Goal: Use online tool/utility: Utilize a website feature to perform a specific function

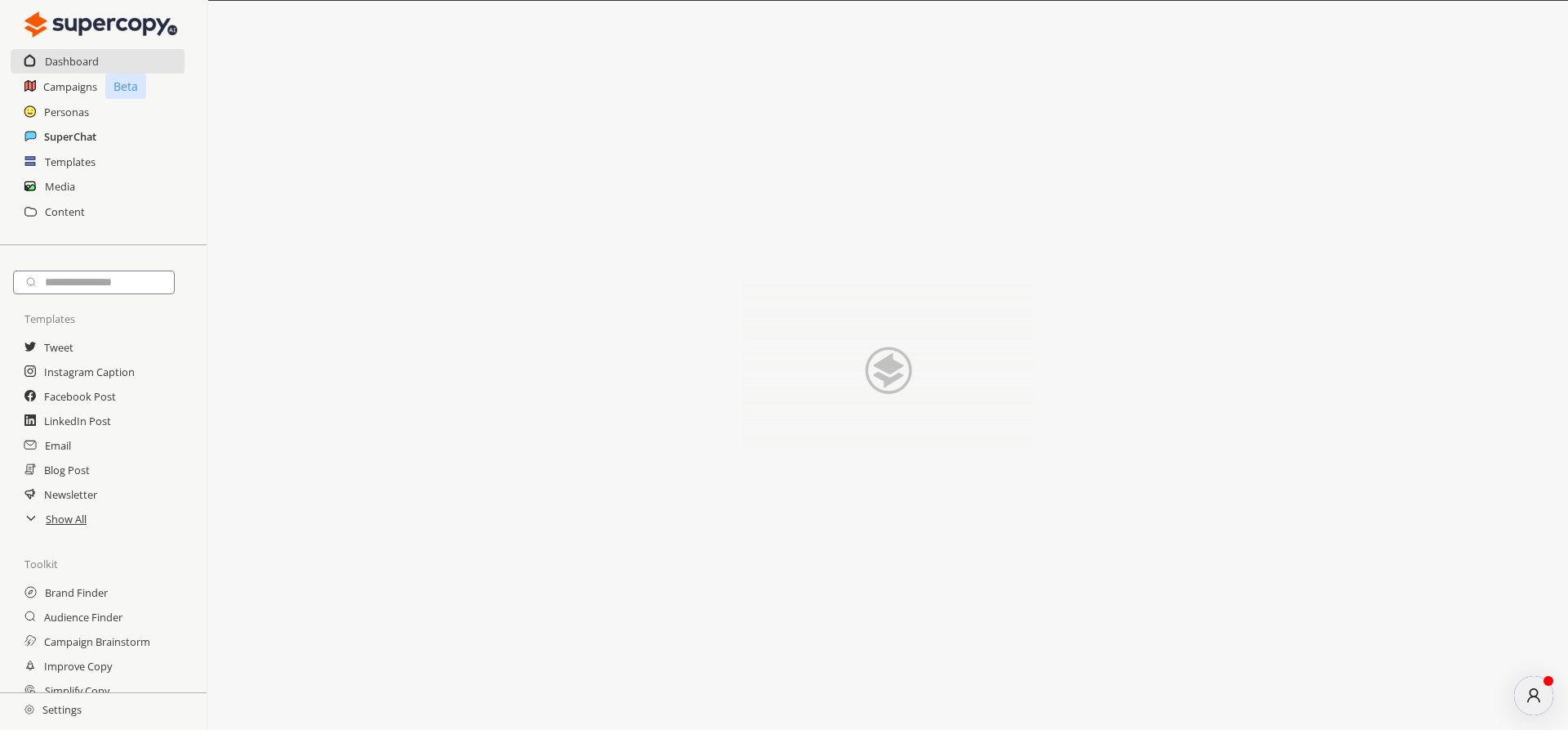
click at [64, 137] on h2 "SuperChat" at bounding box center [70, 136] width 52 height 24
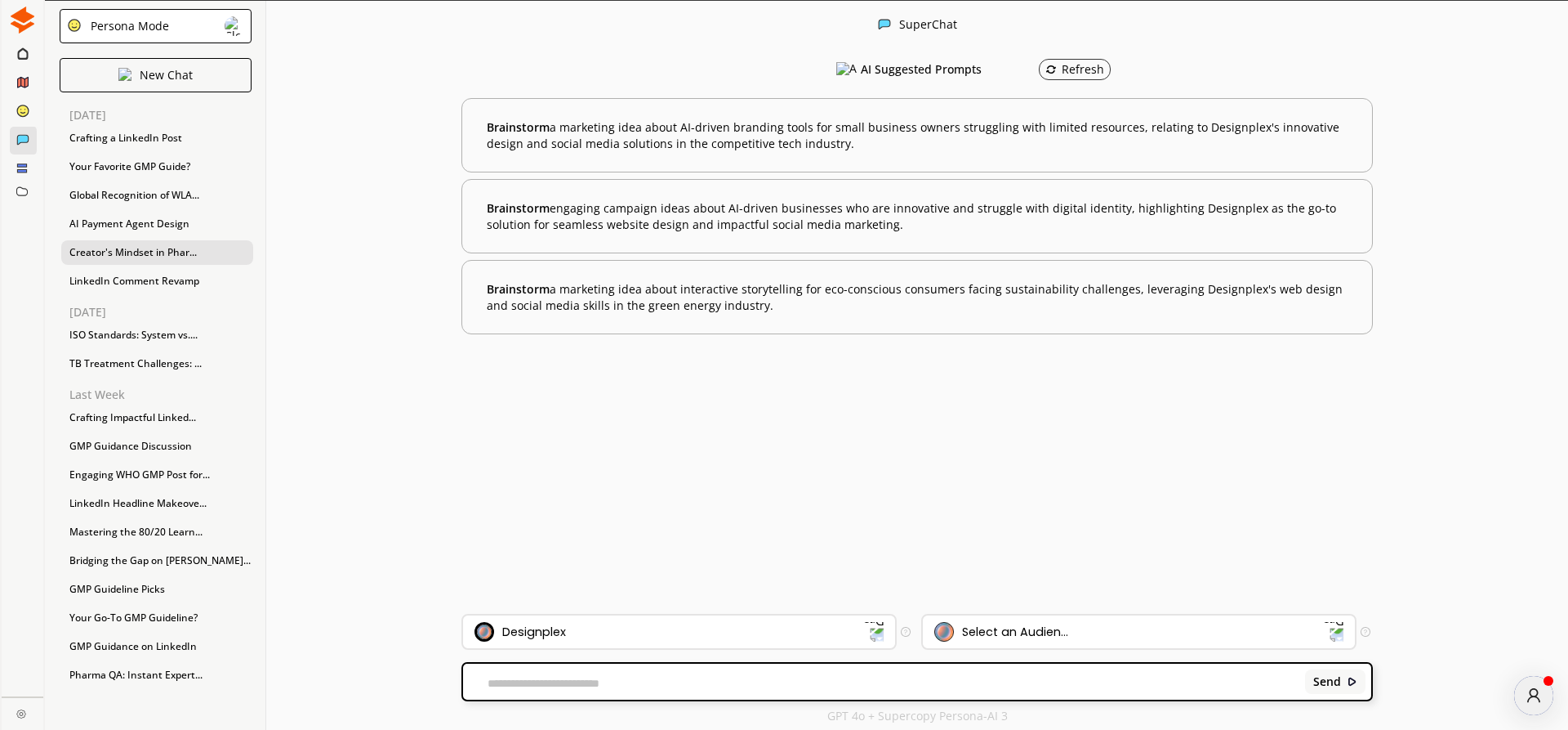
click at [129, 250] on div "Creator's Mindset in Phar..." at bounding box center [157, 252] width 192 height 24
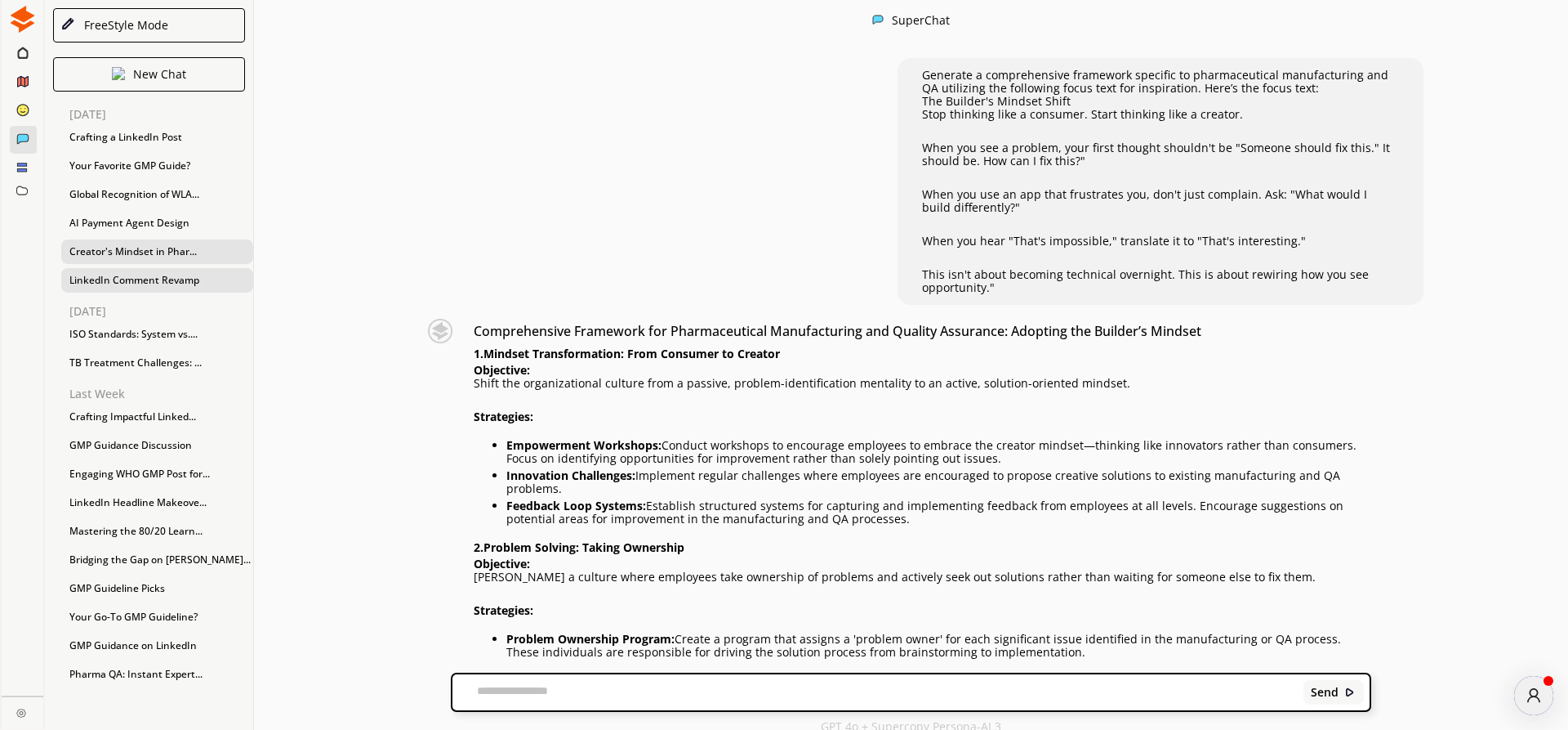
click at [106, 278] on div "LinkedIn Comment Revamp" at bounding box center [157, 279] width 192 height 24
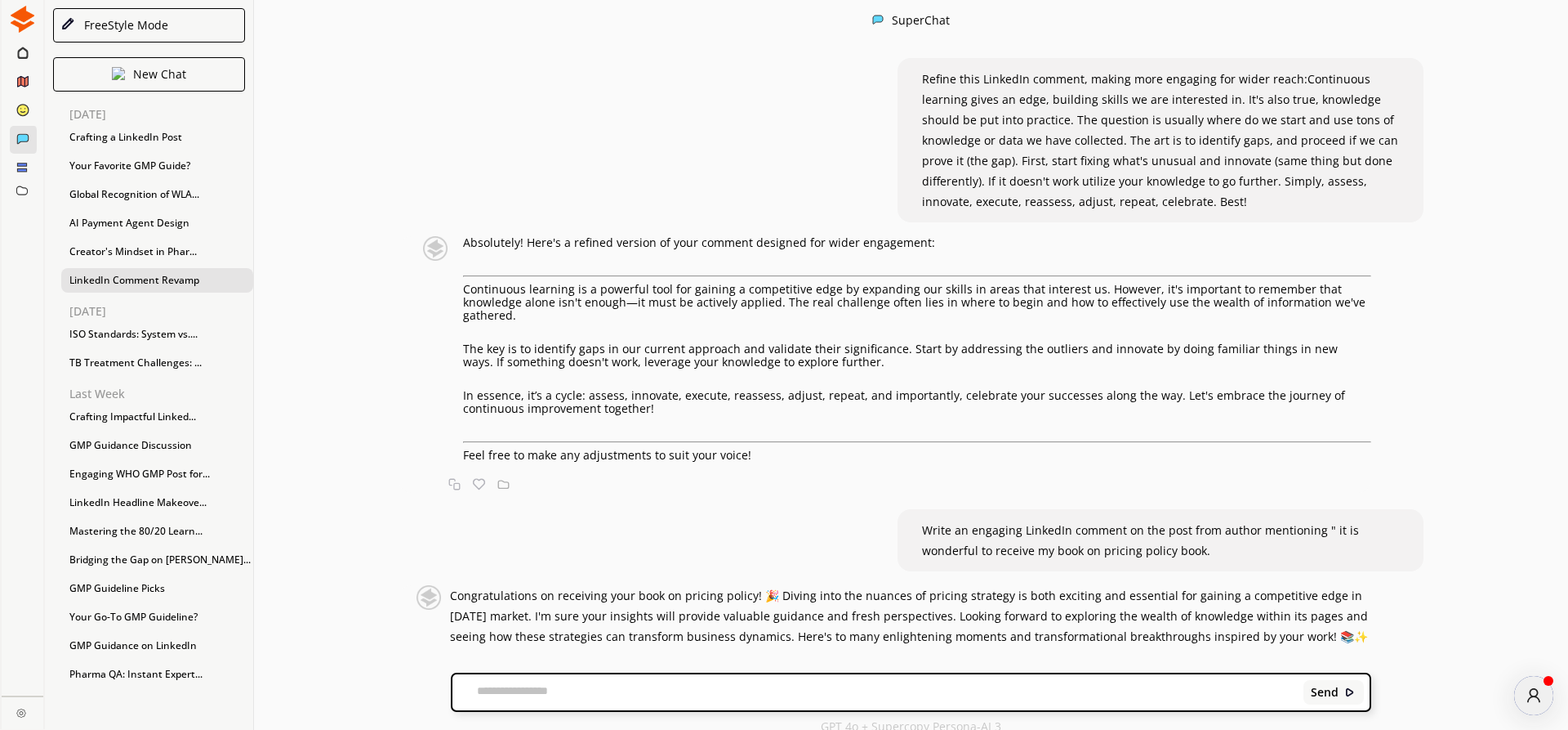
scroll to position [16, 0]
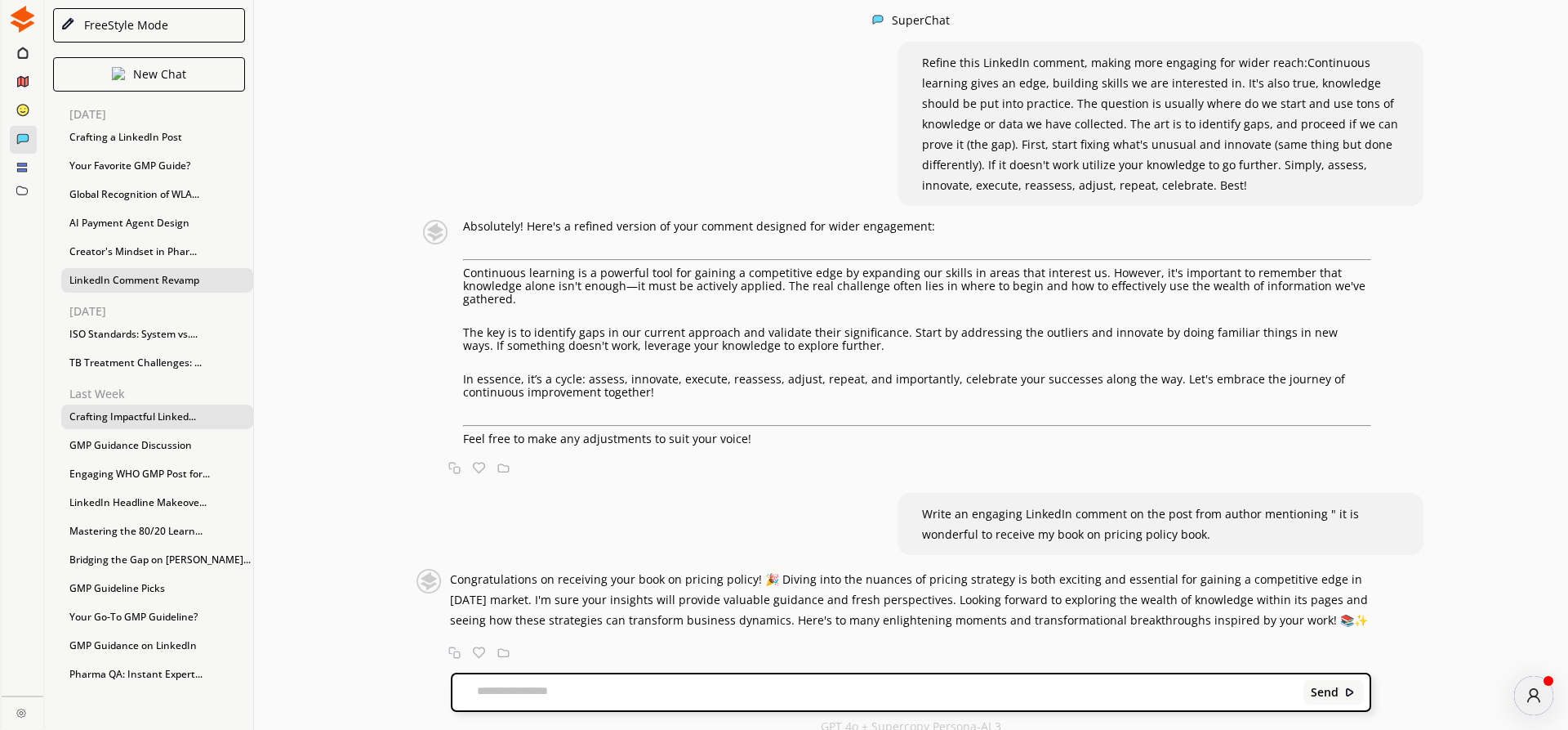
click at [98, 411] on div "Crafting Impactful Linked..." at bounding box center [157, 416] width 192 height 24
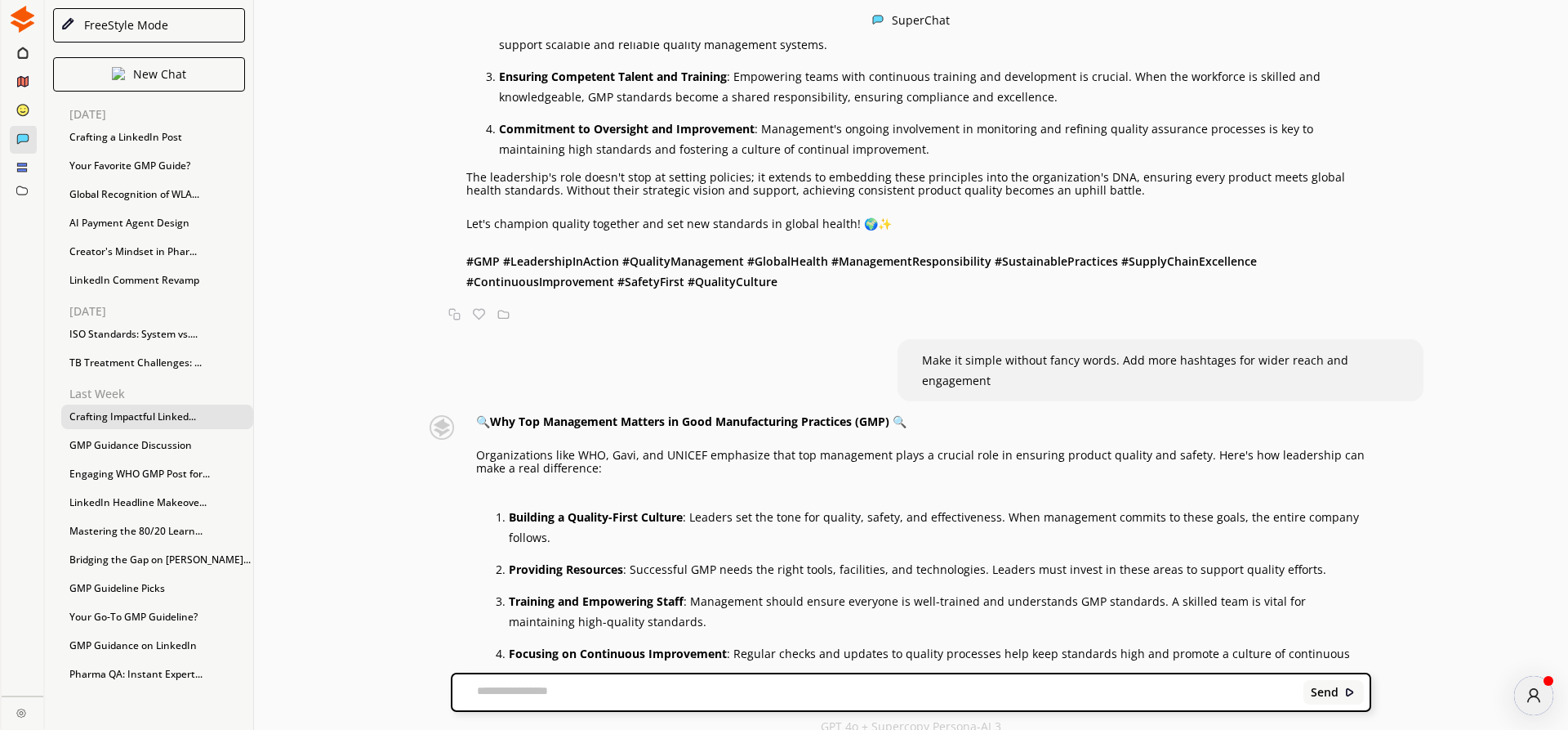
scroll to position [1775, 0]
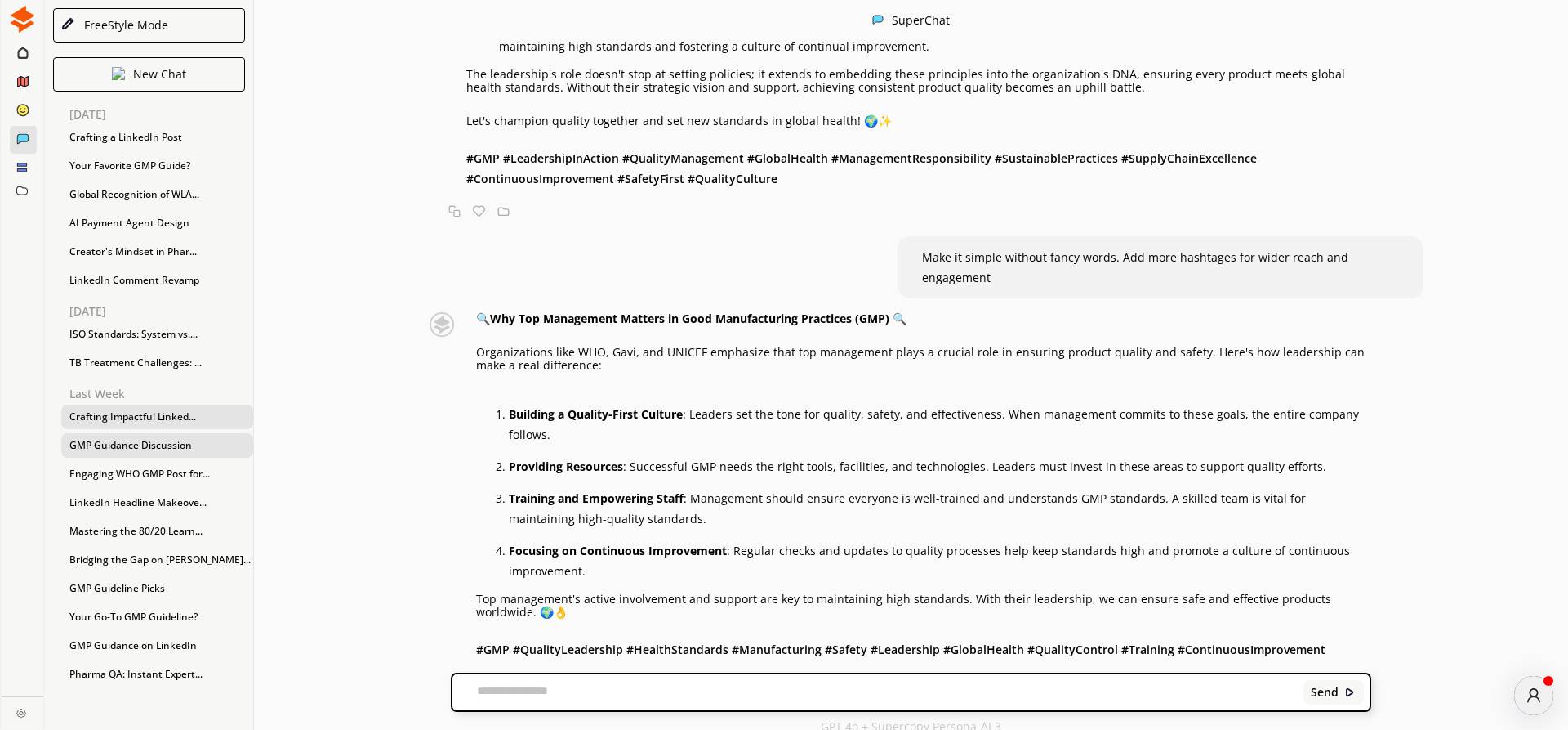
click at [118, 445] on div "GMP Guidance Discussion" at bounding box center [157, 445] width 192 height 24
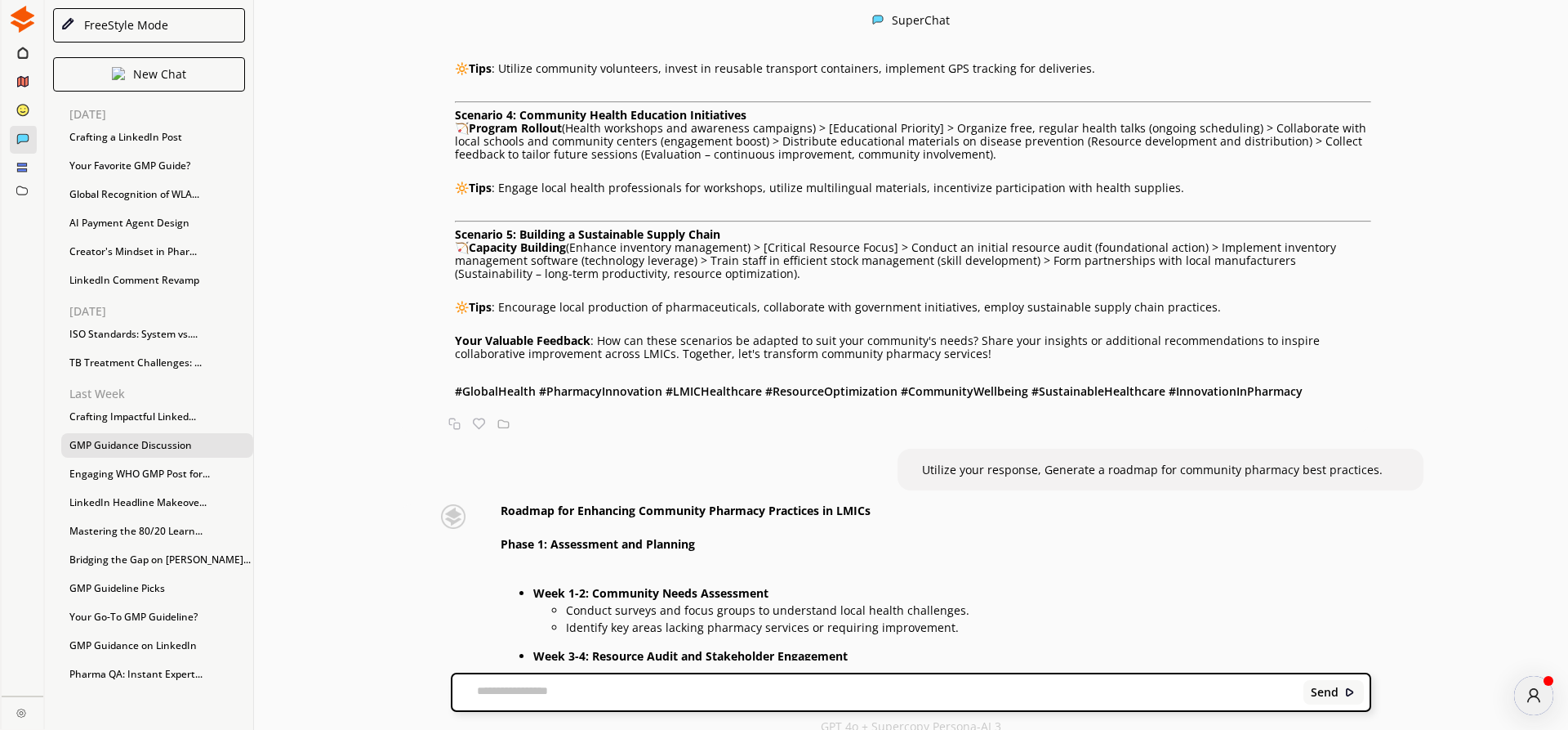
scroll to position [1786, 0]
click at [142, 470] on div "Engaging WHO GMP Post for..." at bounding box center [157, 473] width 192 height 24
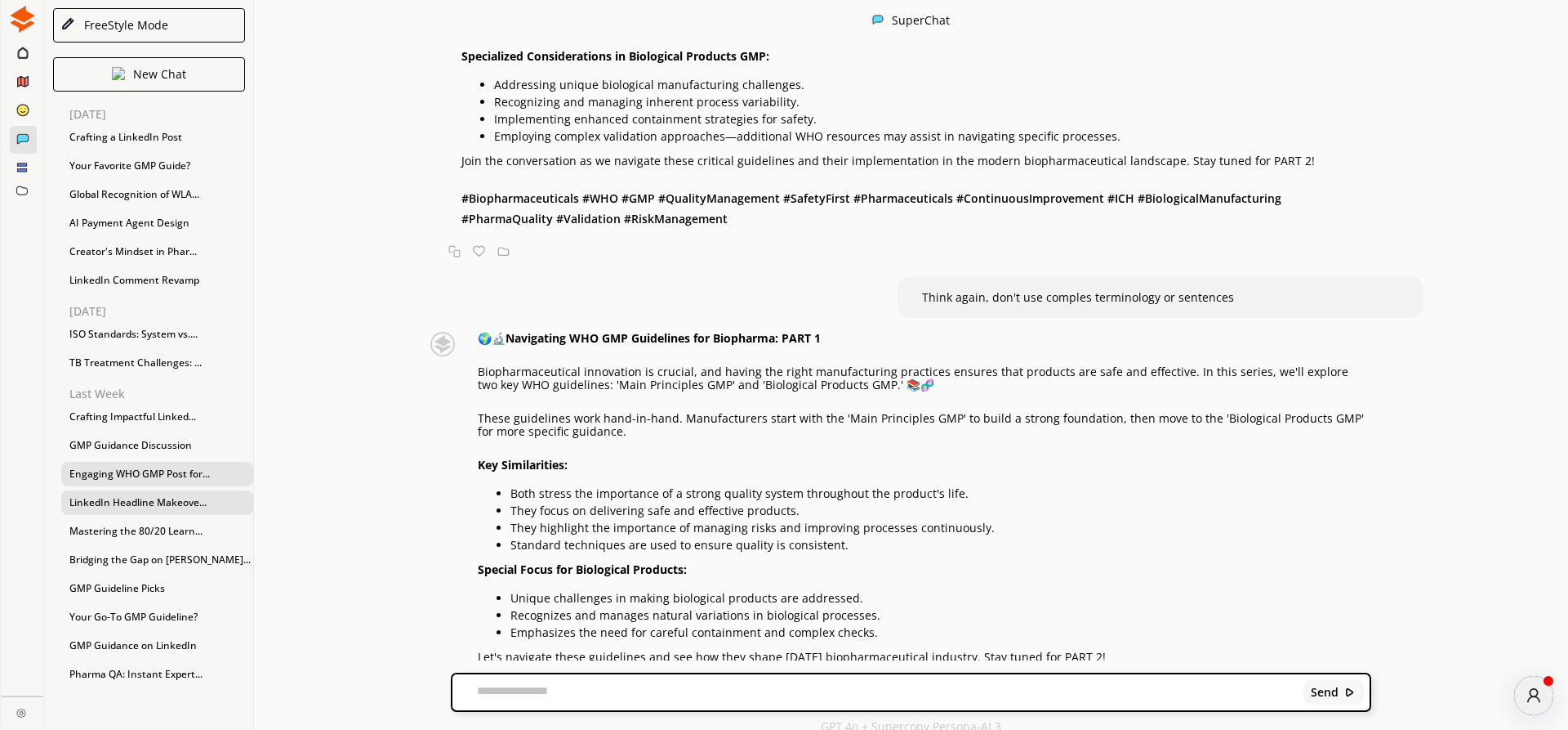
click at [85, 500] on div "LinkedIn Headline Makeove..." at bounding box center [157, 502] width 192 height 24
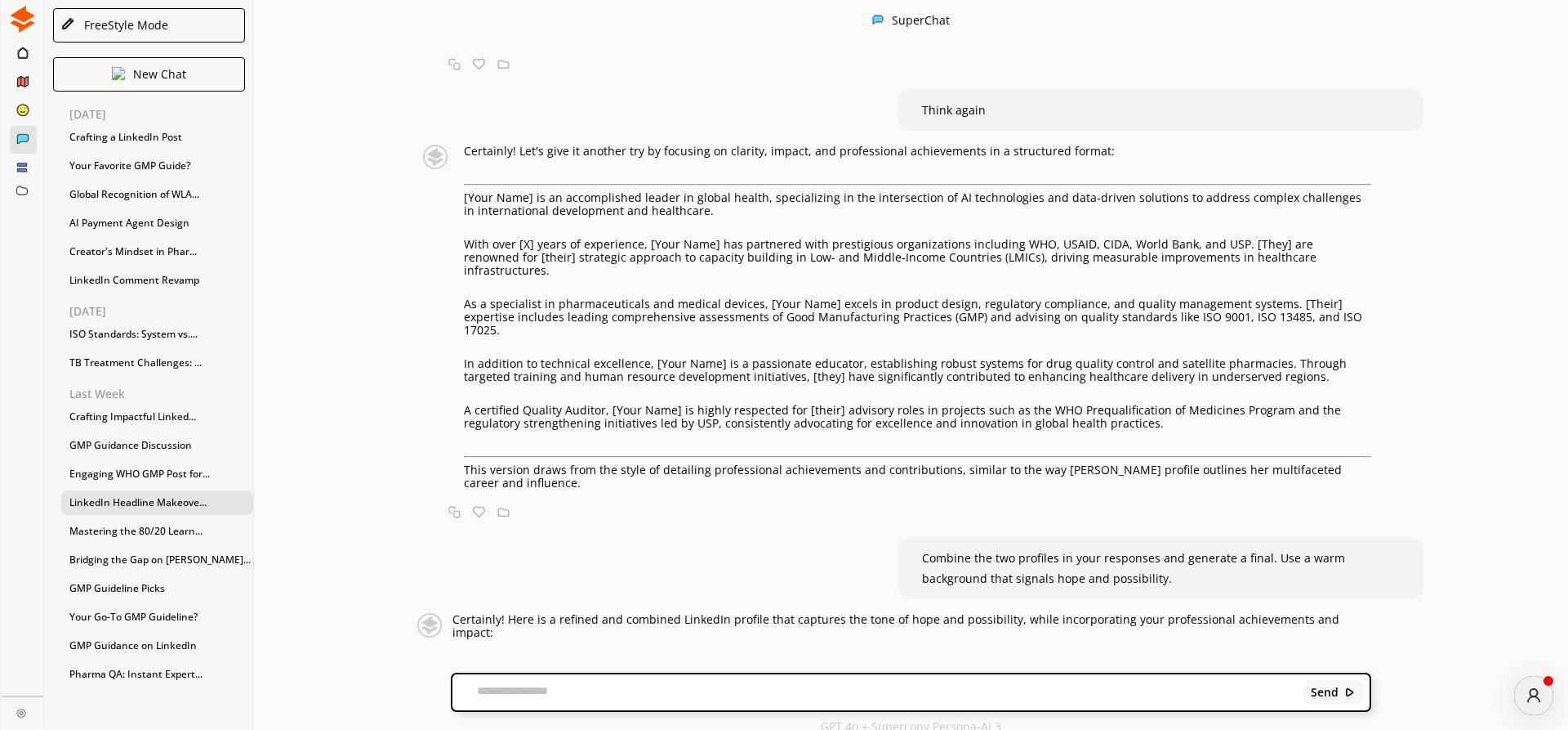
scroll to position [2936, 0]
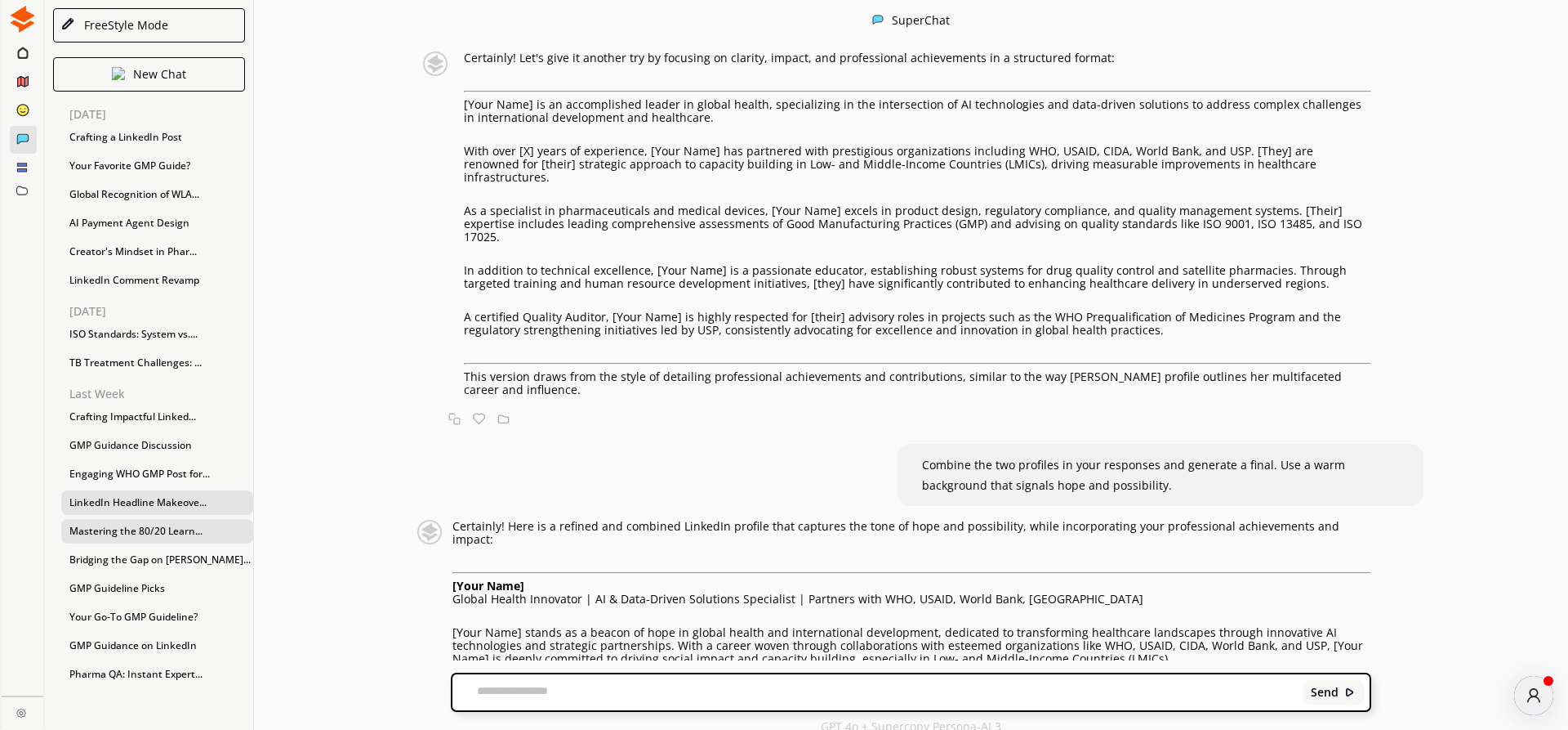
click at [102, 528] on div "Mastering the 80/20 Learn..." at bounding box center [157, 531] width 192 height 24
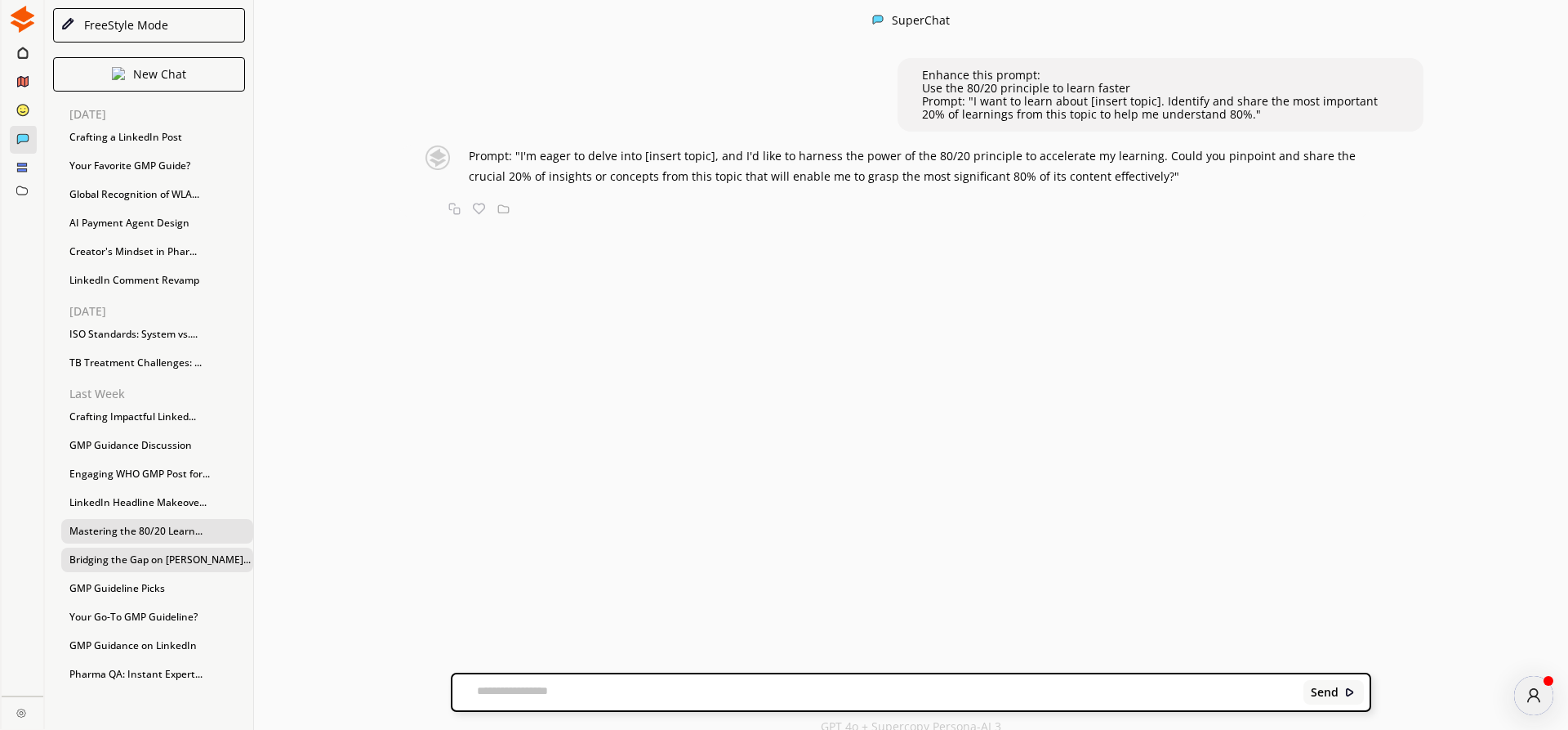
click at [103, 554] on div "Bridging the Gap on [PERSON_NAME]..." at bounding box center [157, 560] width 192 height 24
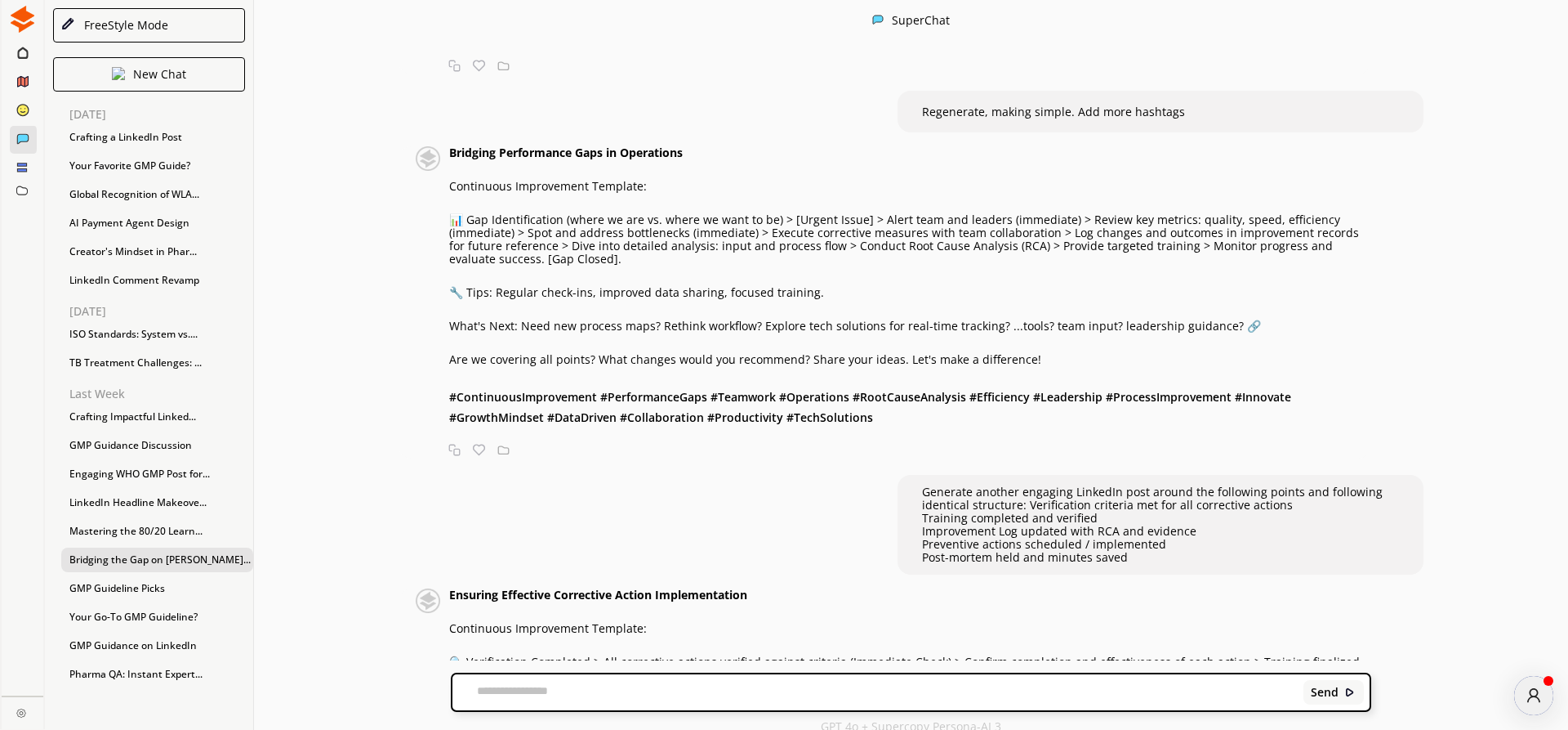
scroll to position [1243, 0]
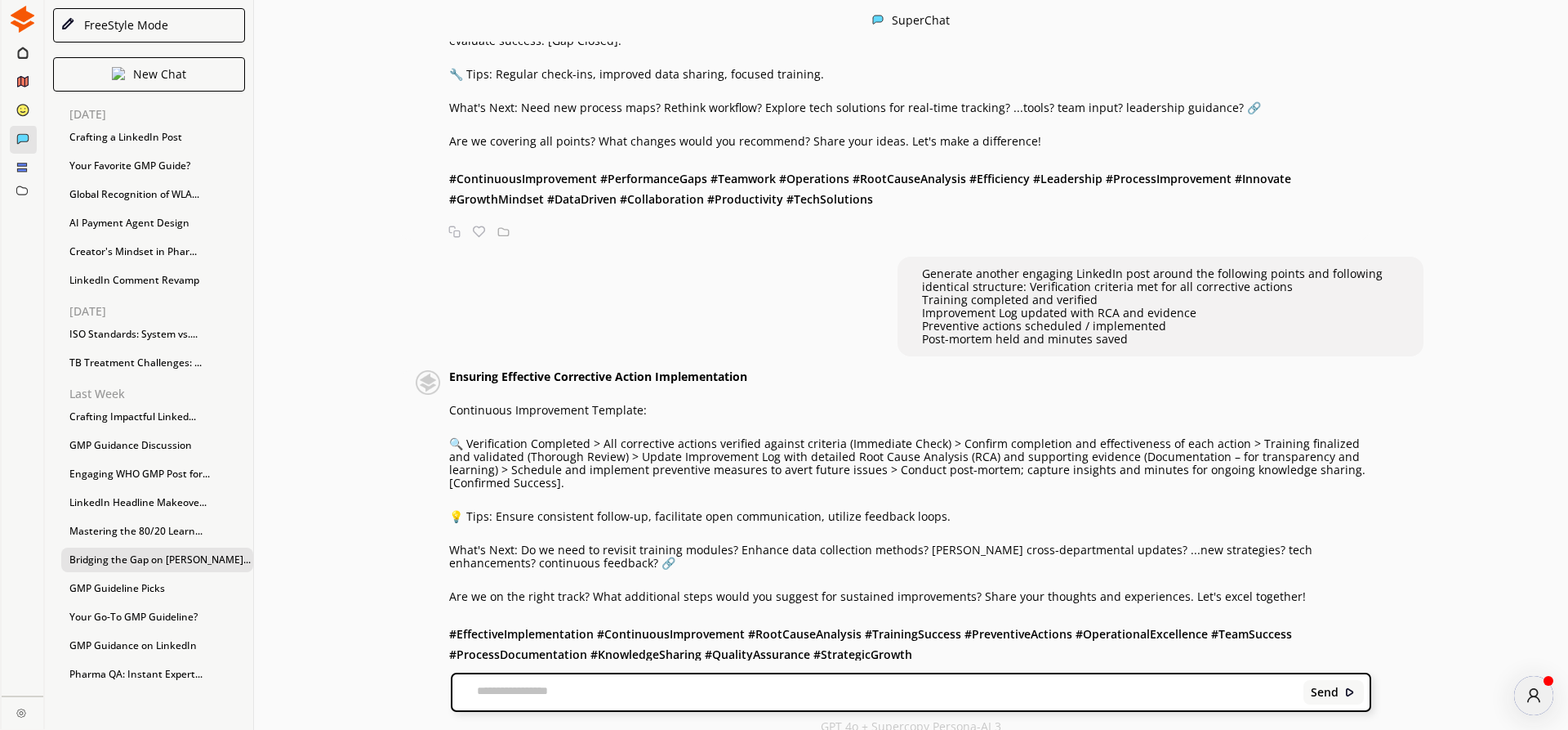
click at [132, 21] on div "FreeStyle Mode" at bounding box center [123, 25] width 90 height 14
click at [128, 68] on div "New Chat" at bounding box center [149, 74] width 192 height 34
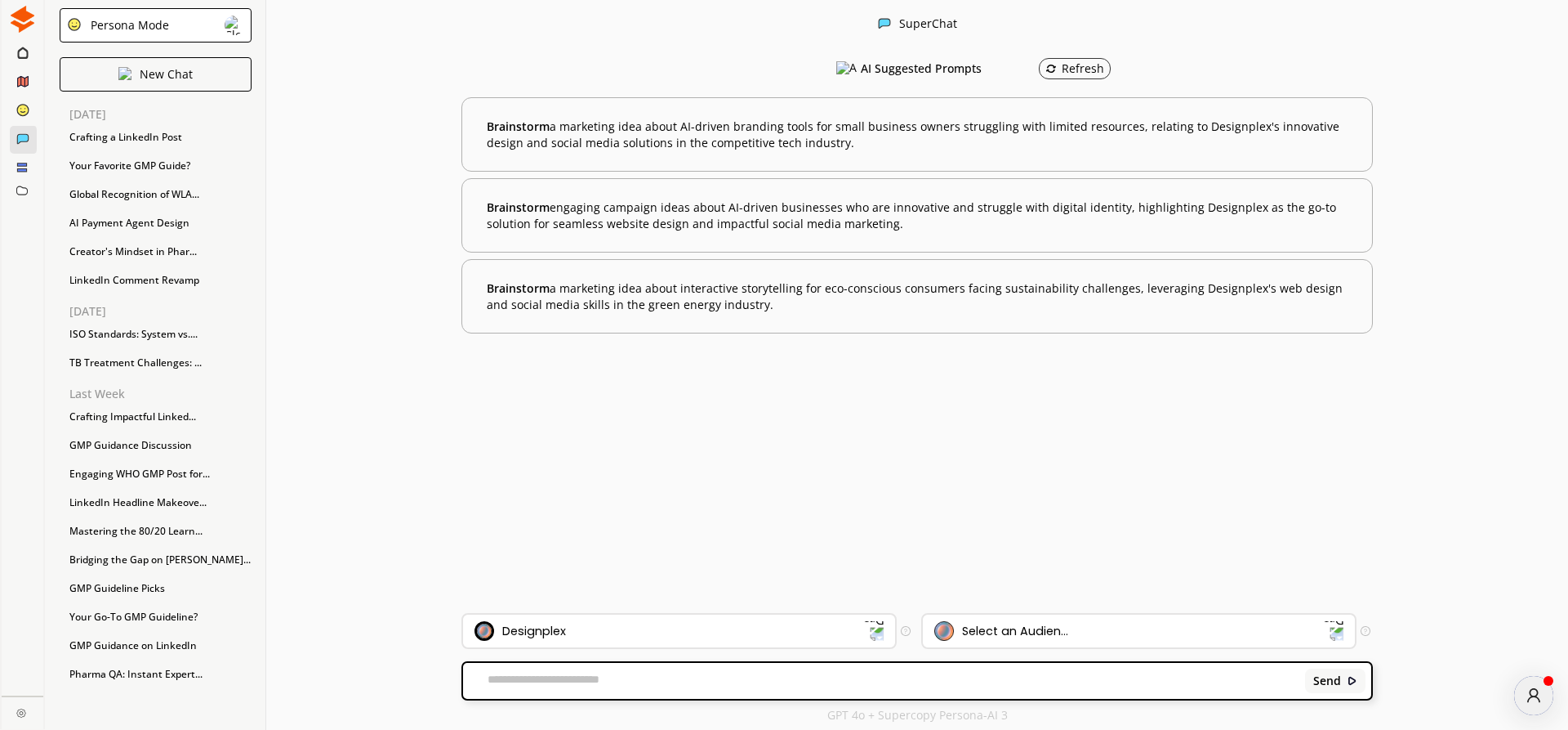
click at [171, 26] on div "Persona Mode" at bounding box center [155, 25] width 192 height 34
click at [235, 64] on li "FreeStyle Mode" at bounding box center [269, 50] width 68 height 26
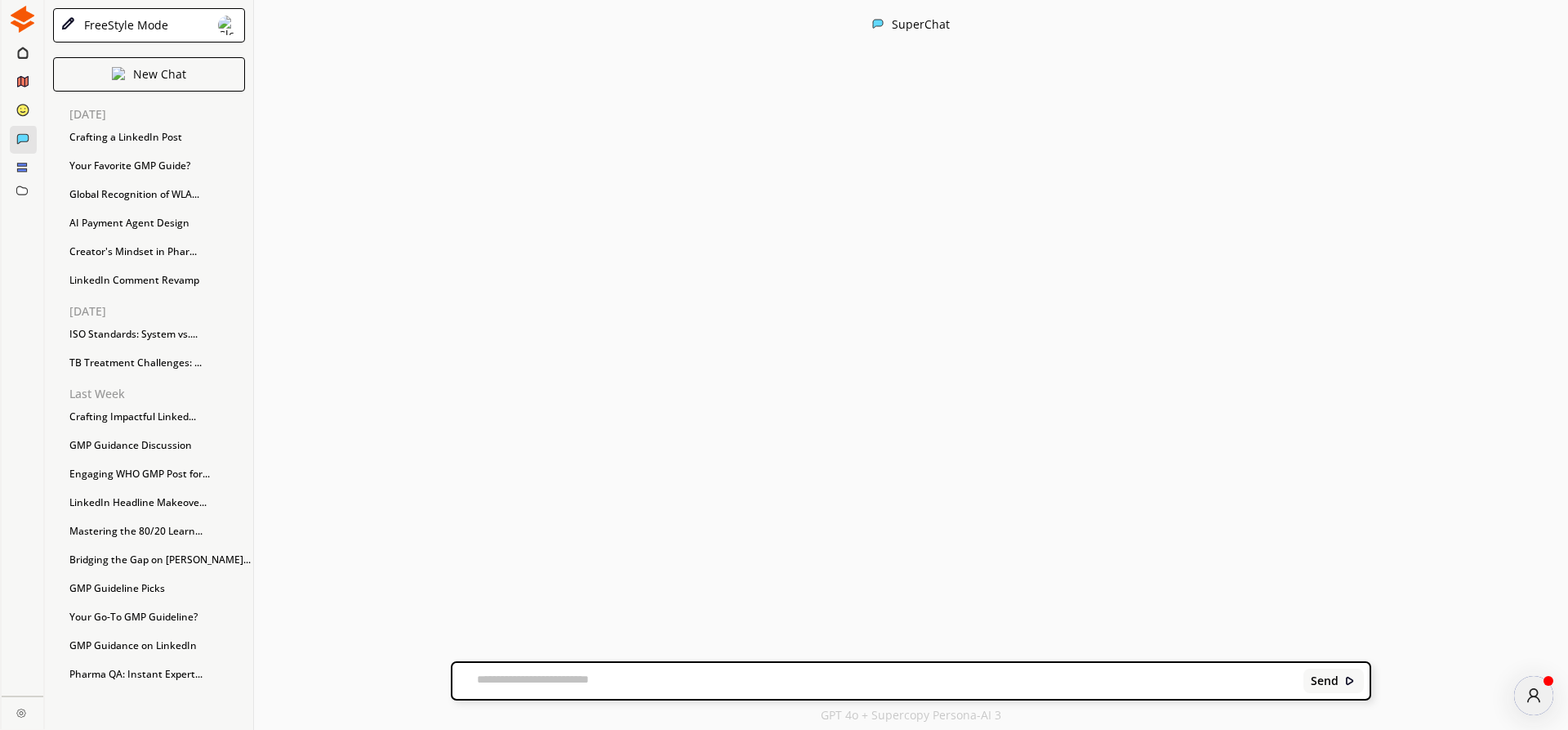
click at [500, 678] on textarea at bounding box center [875, 680] width 846 height 16
drag, startPoint x: 619, startPoint y: 683, endPoint x: 435, endPoint y: 688, distance: 184.1
click at [304, 688] on textarea "**********" at bounding box center [289, 680] width 31 height 16
click at [304, 680] on textarea "**********" at bounding box center [289, 680] width 31 height 16
click at [304, 678] on textarea "**********" at bounding box center [289, 680] width 31 height 16
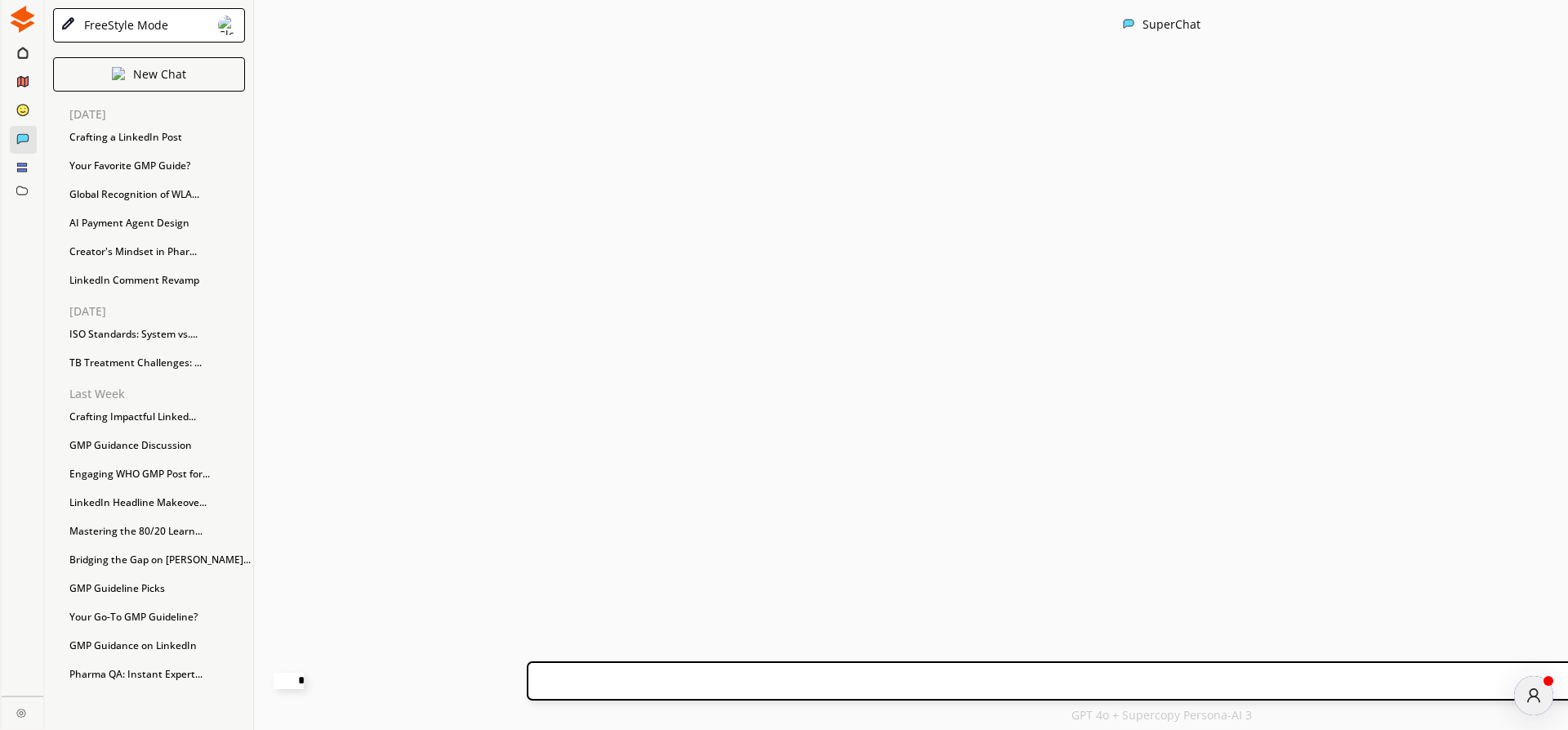
paste textarea "**********"
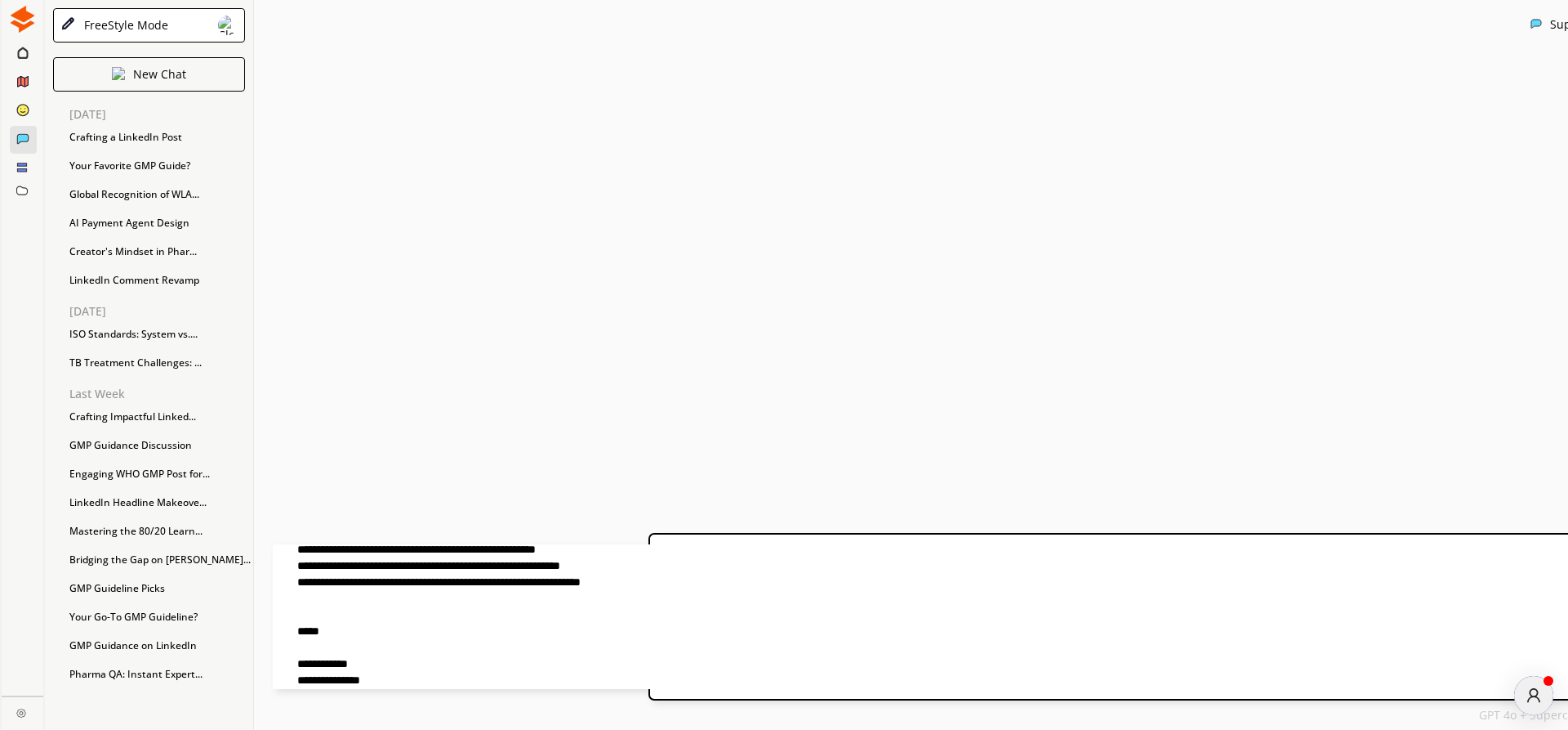
type textarea "**********"
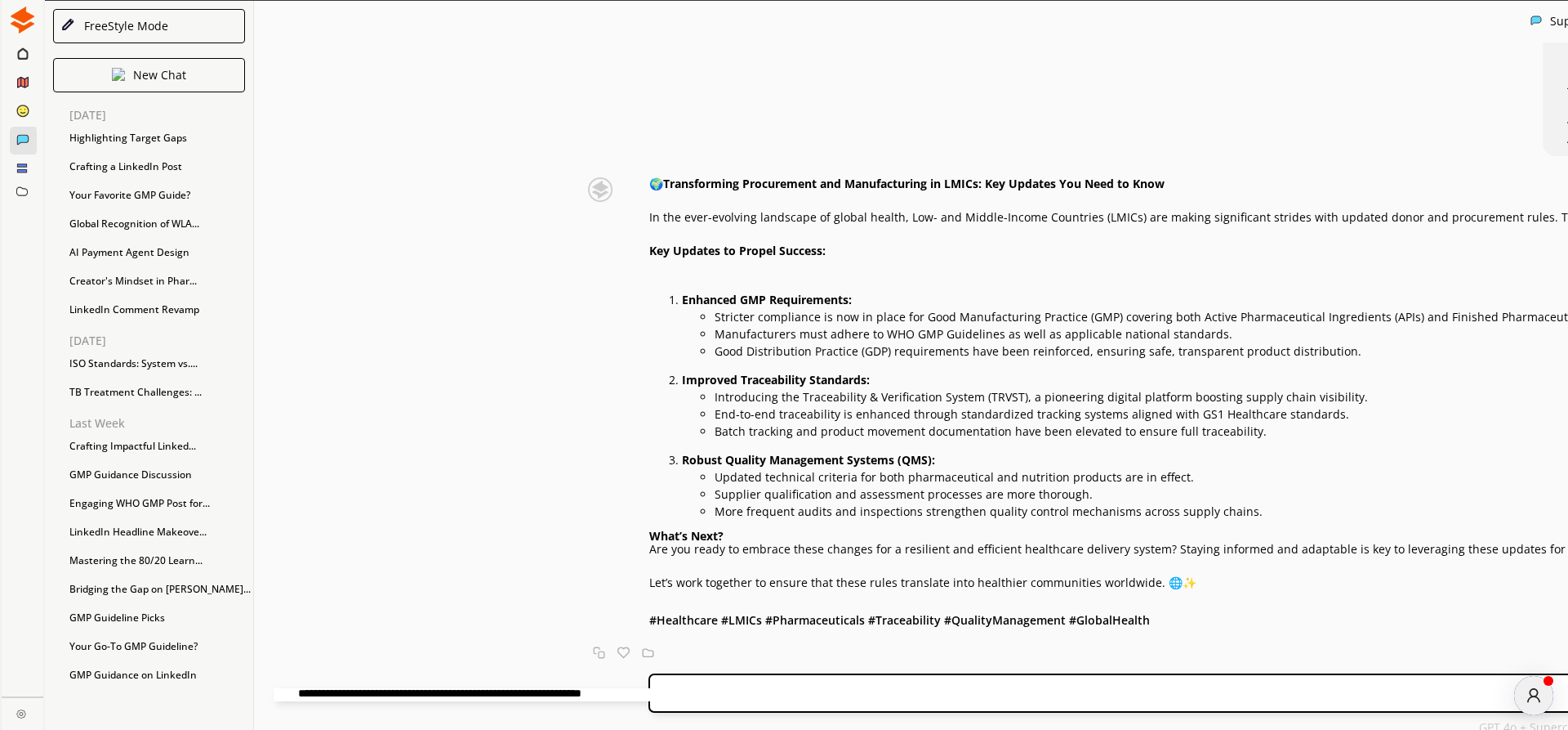
scroll to position [359, 0]
drag, startPoint x: 802, startPoint y: 409, endPoint x: 831, endPoint y: 407, distance: 29.1
click at [823, 421] on p "End-to-end traceability is enhanced through standardized tracking systems align…" at bounding box center [1506, 415] width 1582 height 14
drag, startPoint x: 804, startPoint y: 408, endPoint x: 834, endPoint y: 407, distance: 30.0
click at [834, 404] on p "Introducing the Traceability & Verification System (TRVST), a pioneering digita…" at bounding box center [1506, 397] width 1582 height 14
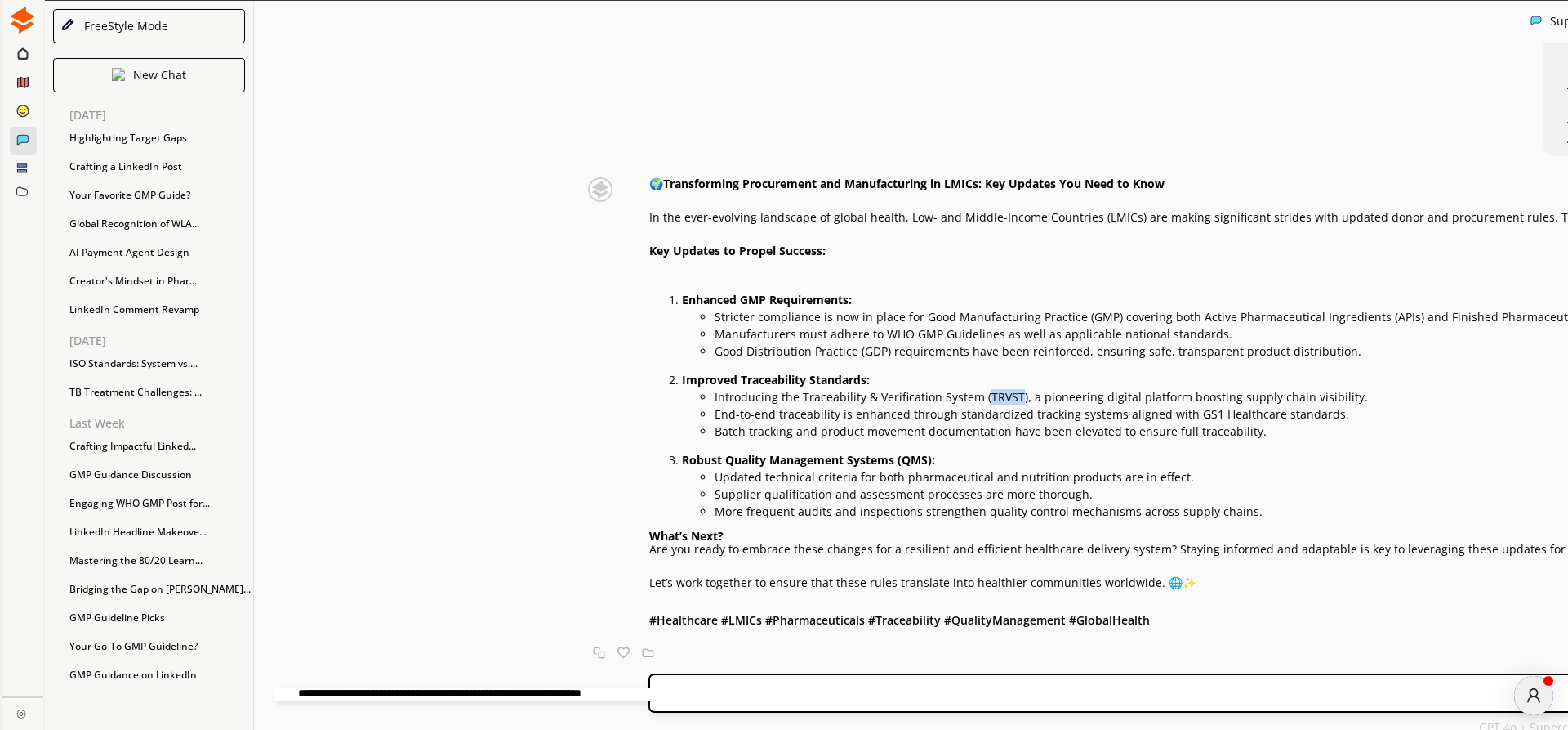
copy p "TRVST"
click at [929, 449] on div "🌍 Transforming Procurement and Manufacturing in LMICs: Key Updates You Need to …" at bounding box center [1473, 404] width 1646 height 452
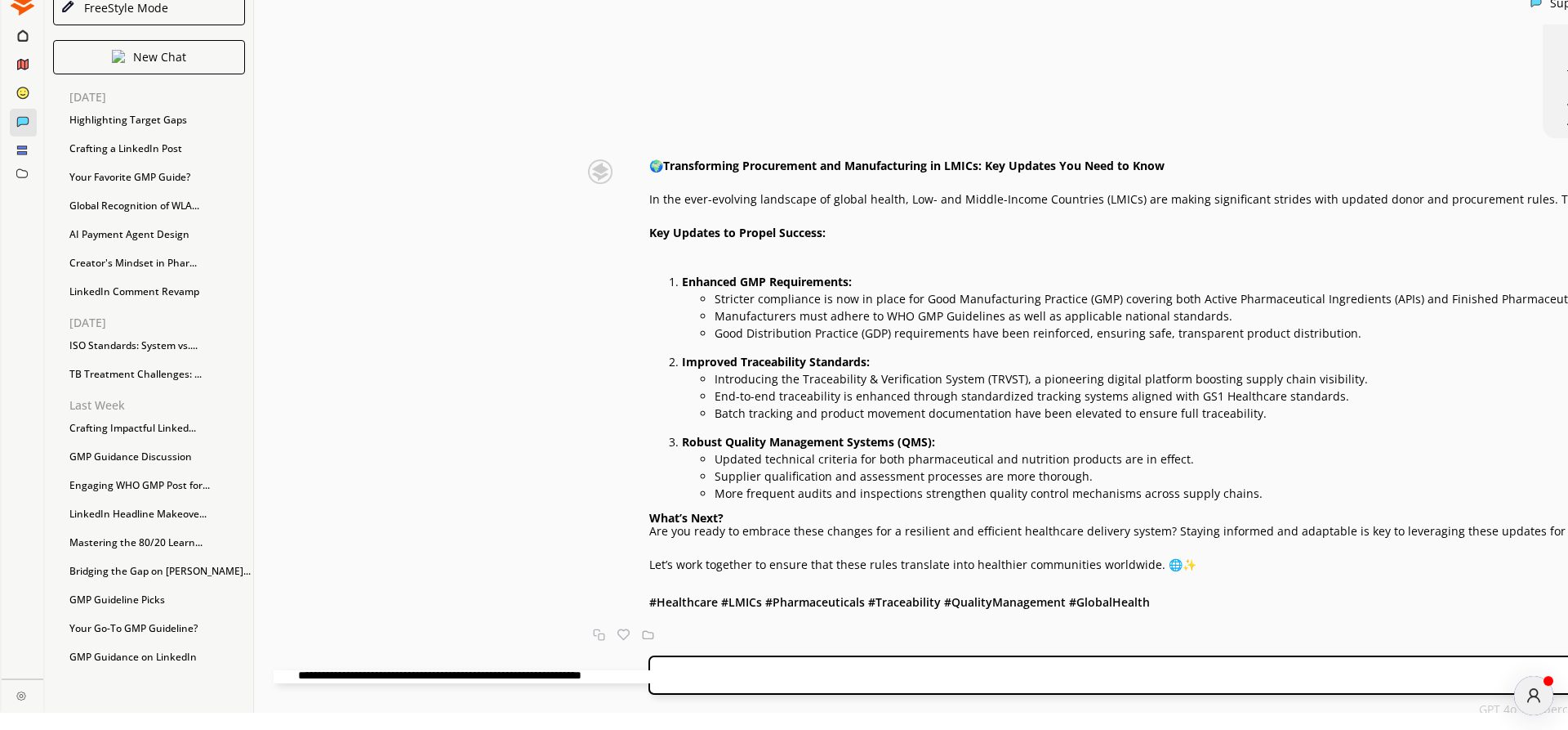
scroll to position [27, 0]
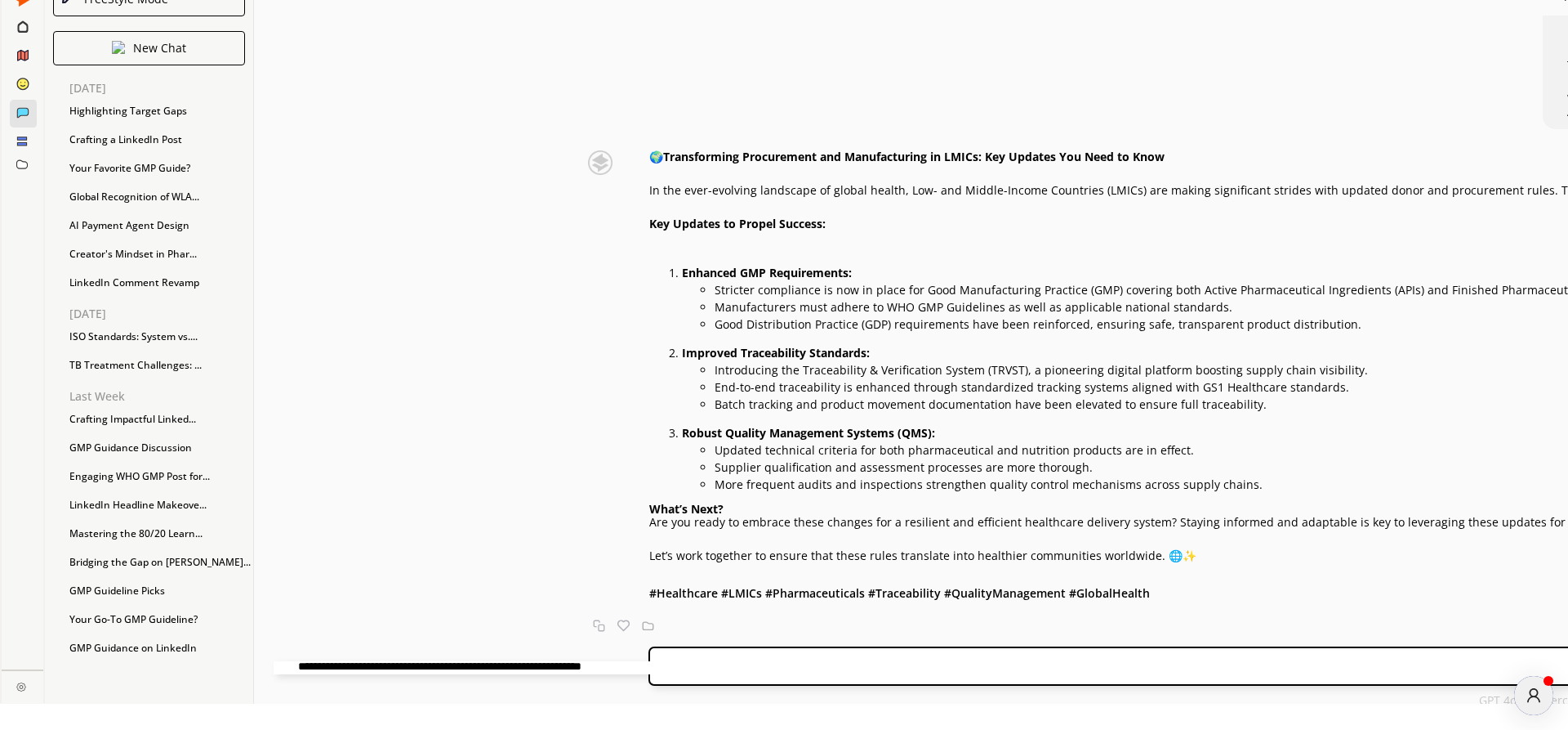
click at [978, 516] on p "Are you ready to embrace these changes for a resilient and efficient healthcare…" at bounding box center [1473, 522] width 1646 height 14
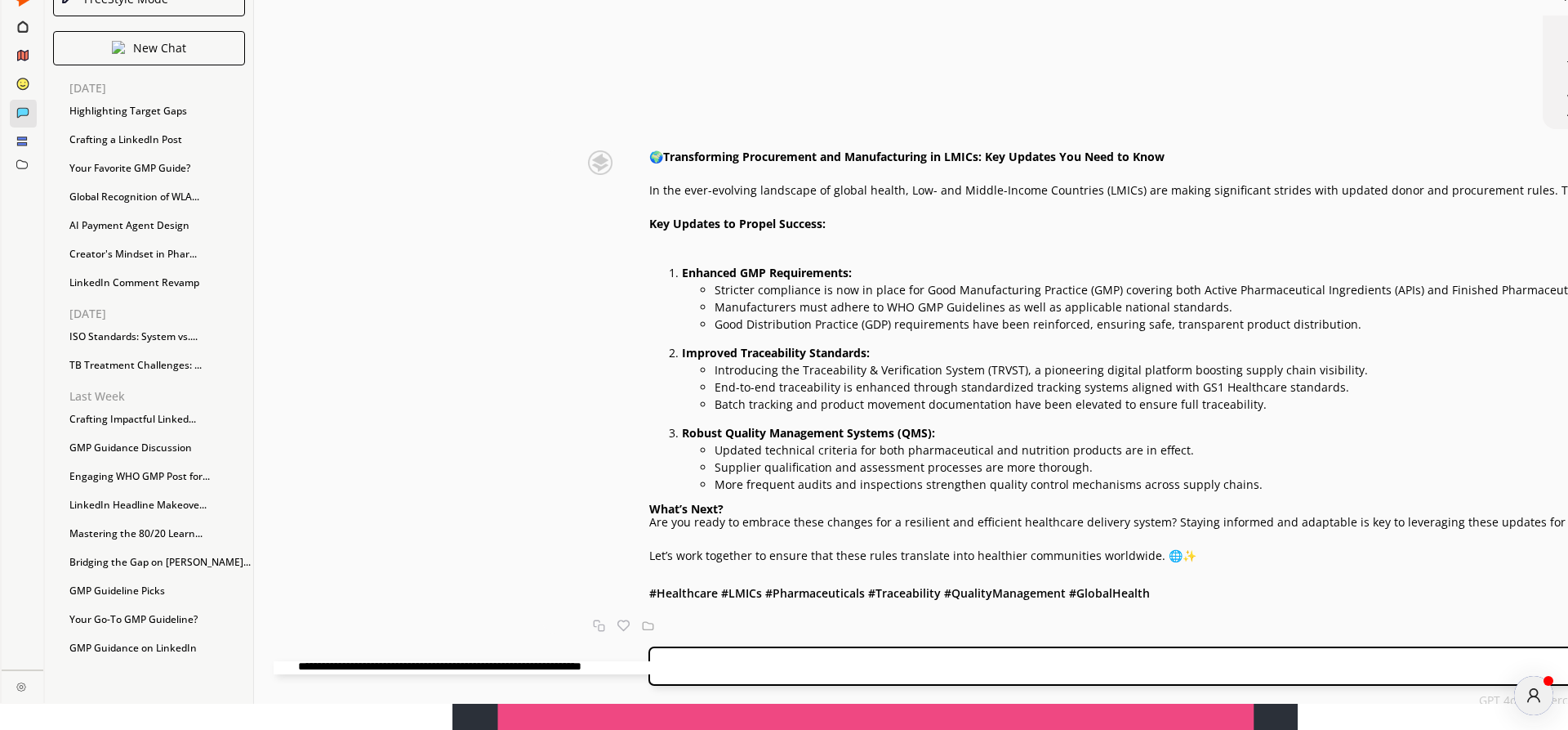
click at [587, 665] on textarea at bounding box center [696, 668] width 846 height 14
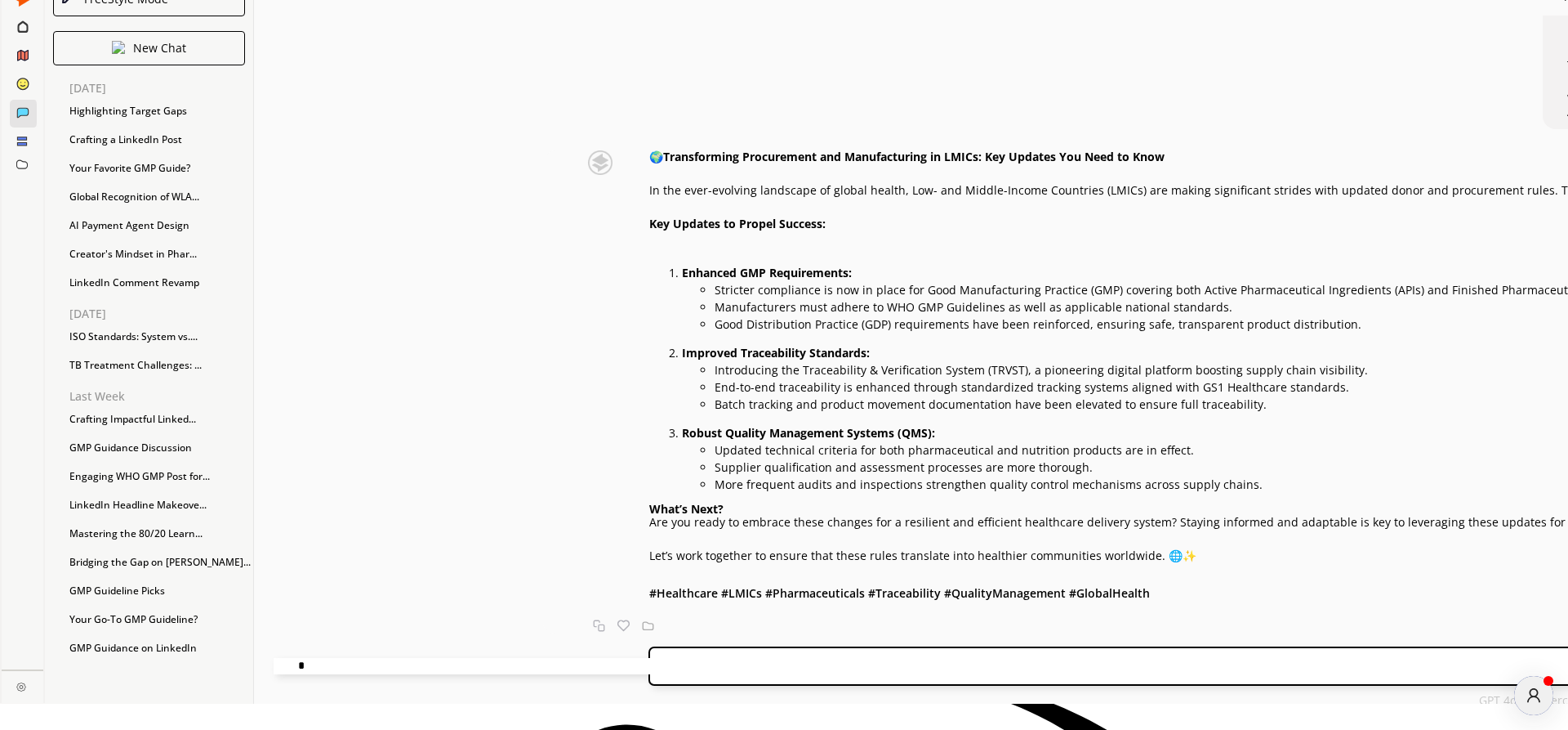
scroll to position [0, 0]
type textarea "**********"
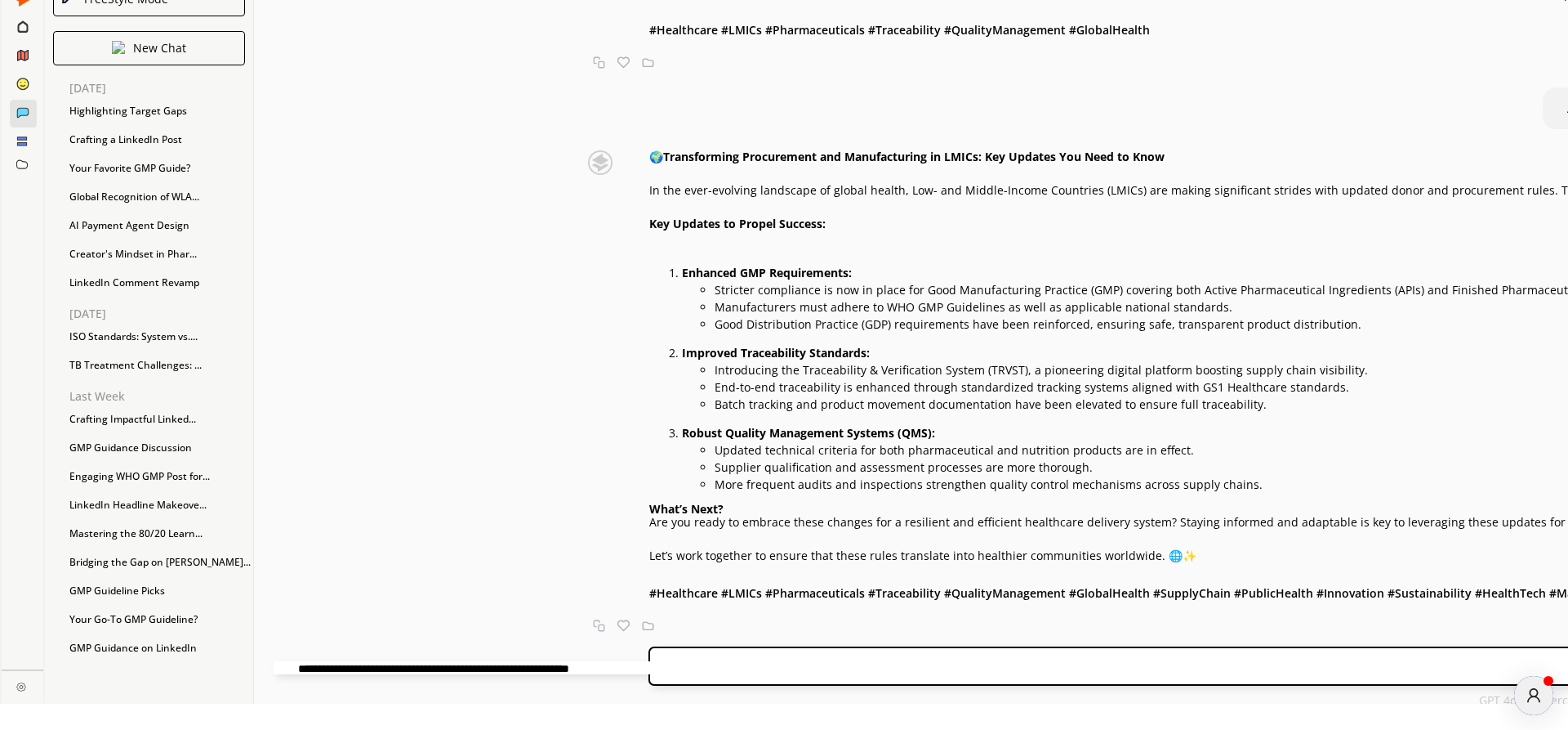
scroll to position [933, 0]
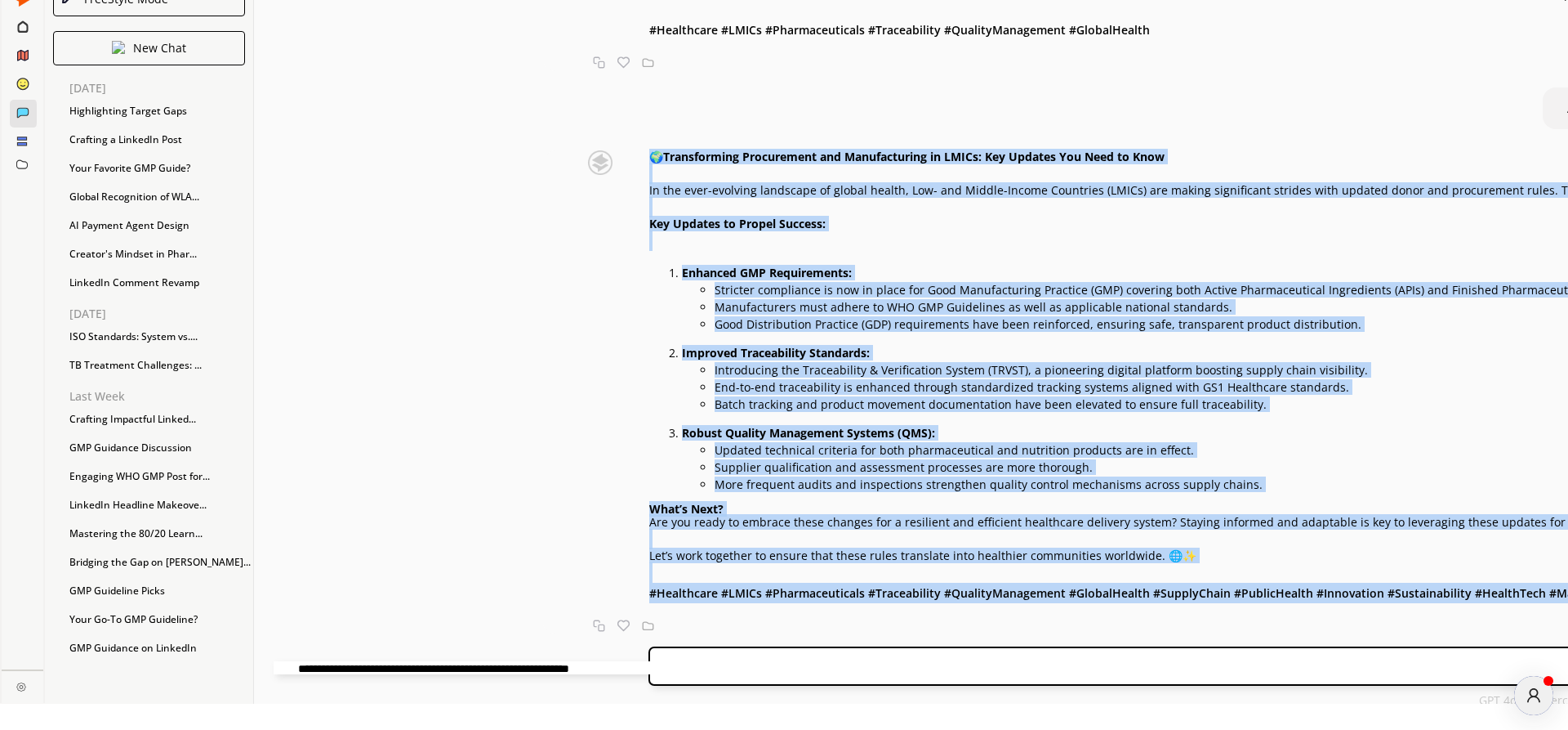
drag, startPoint x: 486, startPoint y: 150, endPoint x: 1299, endPoint y: 597, distance: 927.8
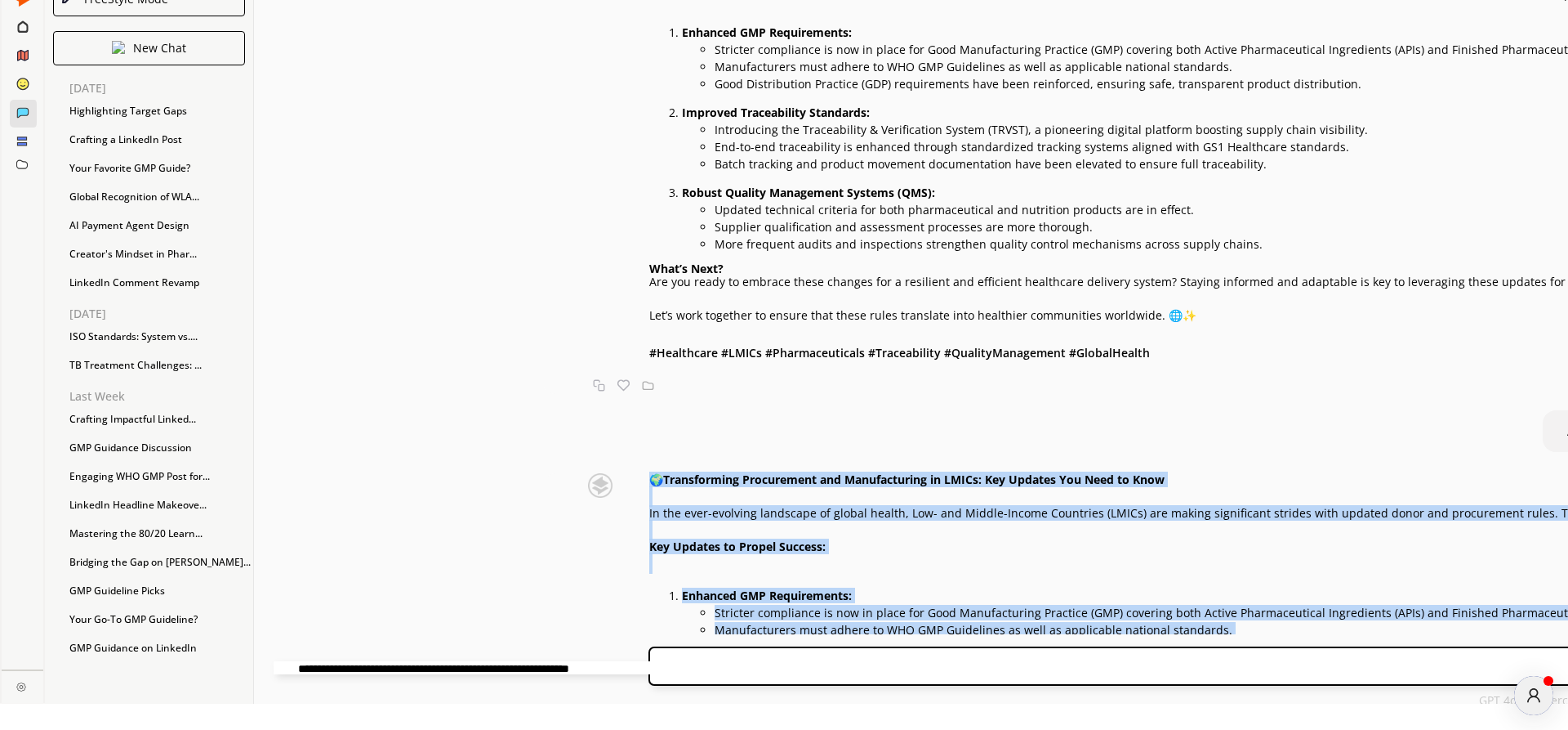
scroll to position [653, 0]
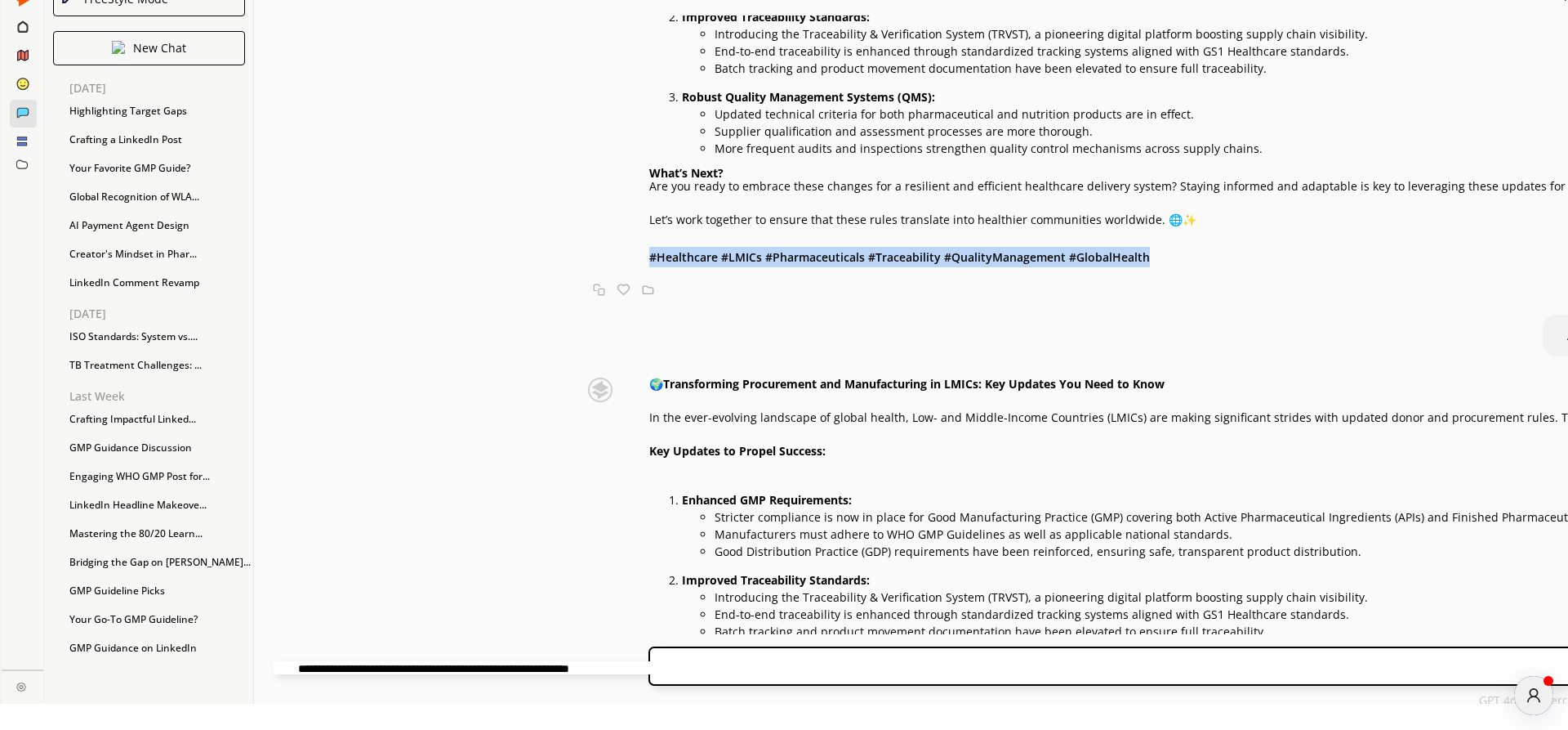
drag, startPoint x: 470, startPoint y: 296, endPoint x: 965, endPoint y: 313, distance: 495.3
click at [965, 298] on div "🌍 Transforming Procurement and Manufacturing in LMICs: Key Updates You Need to …" at bounding box center [1517, 56] width 1947 height 484
copy b "# Healthcare #LMICs #Pharmaceuticals #Traceability #QualityManagement #GlobalHe…"
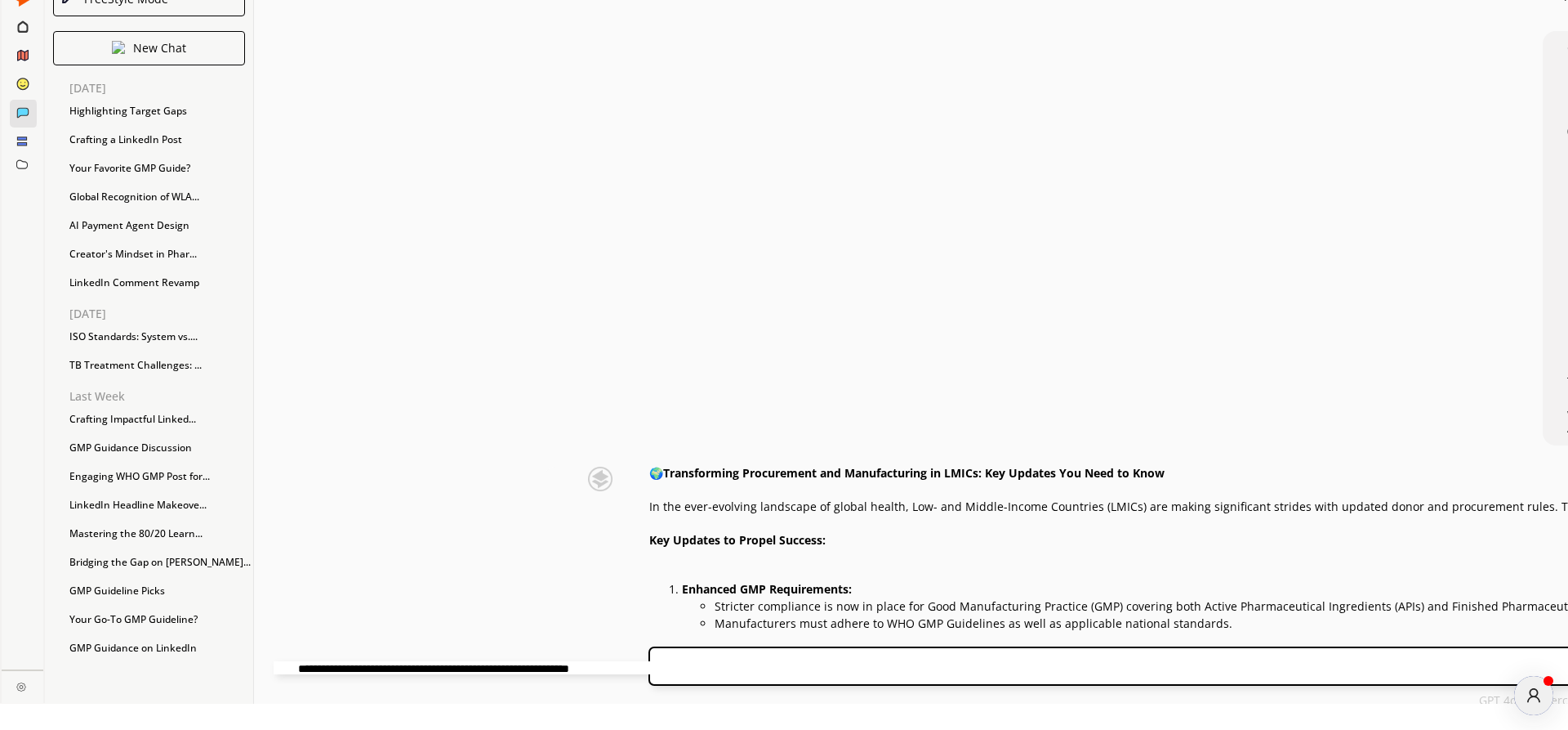
scroll to position [0, 0]
drag, startPoint x: 545, startPoint y: 607, endPoint x: 648, endPoint y: 612, distance: 103.1
click at [649, 548] on p "Key Updates to Propel Success:" at bounding box center [1473, 541] width 1646 height 14
copy strong "to Propel Success:"
click at [666, 548] on p "Key Updates to Propel Success:" at bounding box center [1473, 541] width 1646 height 14
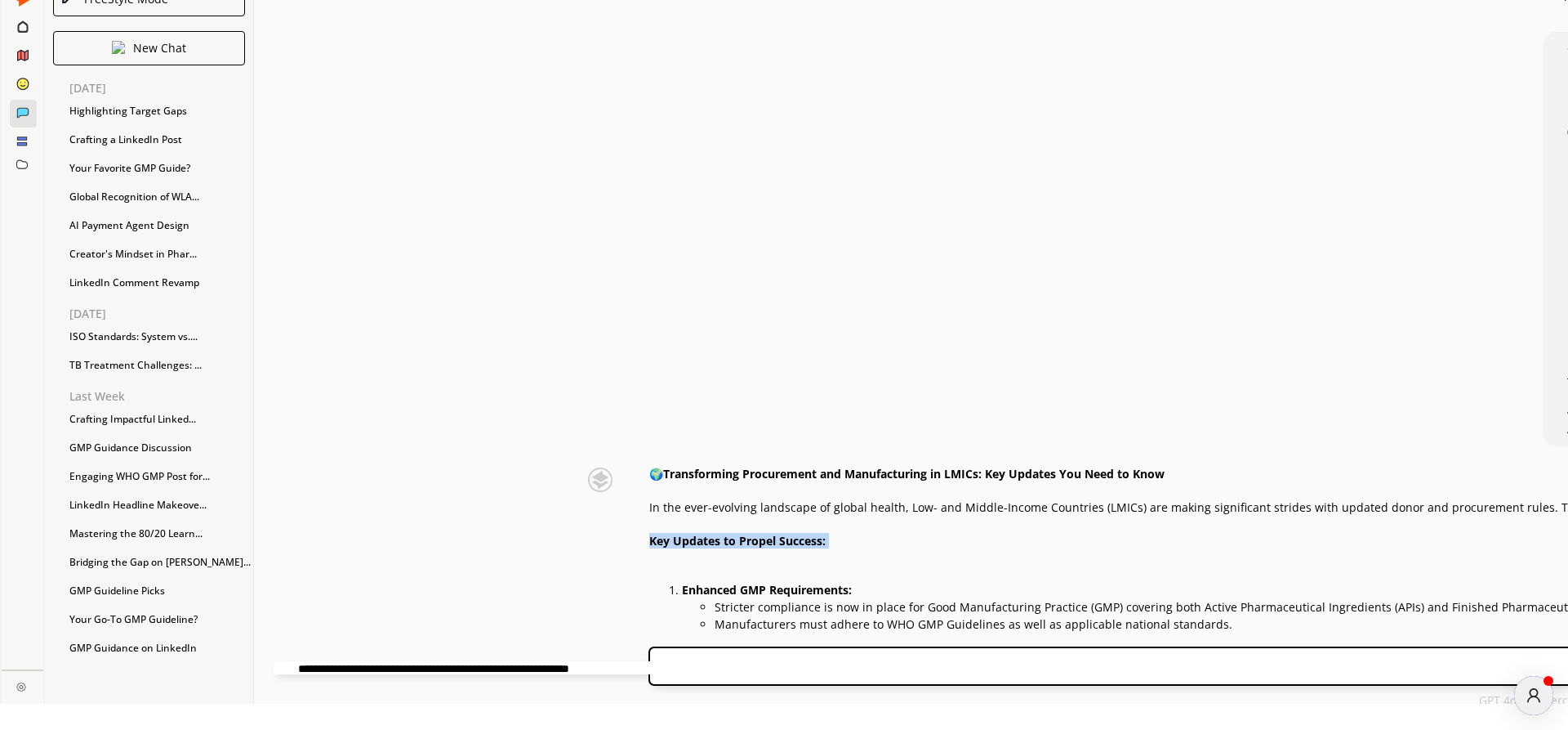
drag, startPoint x: 470, startPoint y: 607, endPoint x: 660, endPoint y: 615, distance: 190.2
click at [660, 615] on div "🌍 Transforming Procurement and Manufacturing in LMICs: Key Updates You Need to …" at bounding box center [1473, 694] width 1646 height 452
copy strong "Key Updates to Propel Success:"
